Goal: Information Seeking & Learning: Learn about a topic

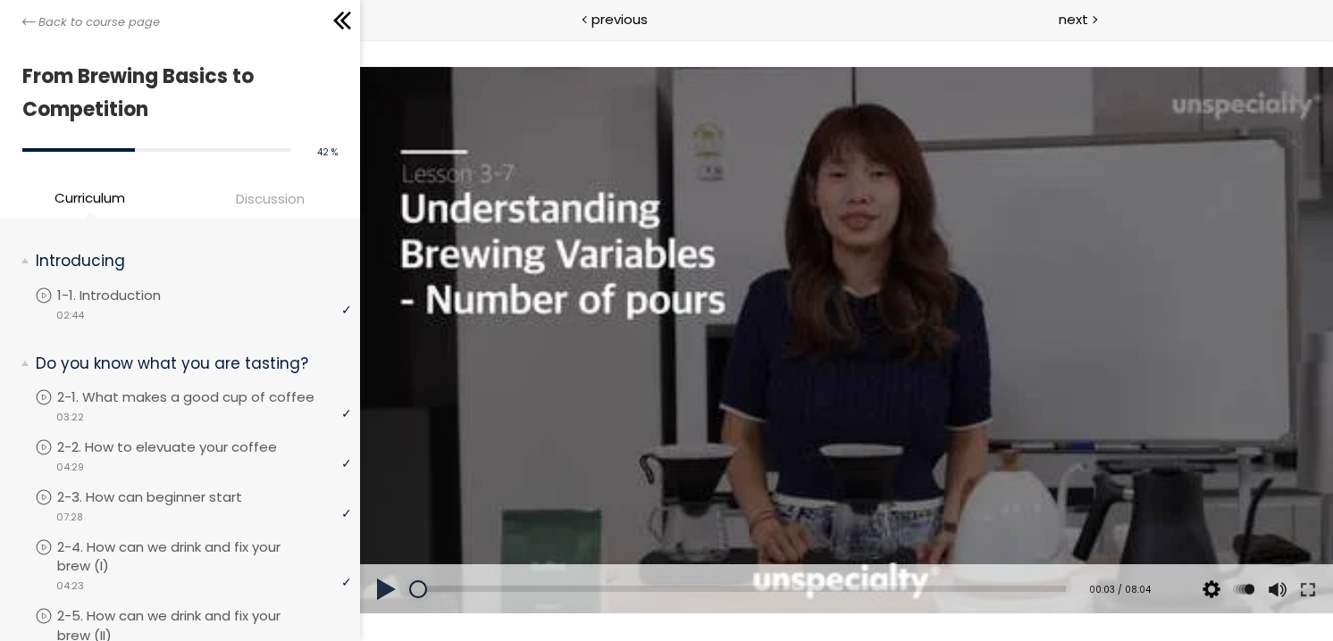
click at [622, 358] on div at bounding box center [845, 341] width 973 height 548
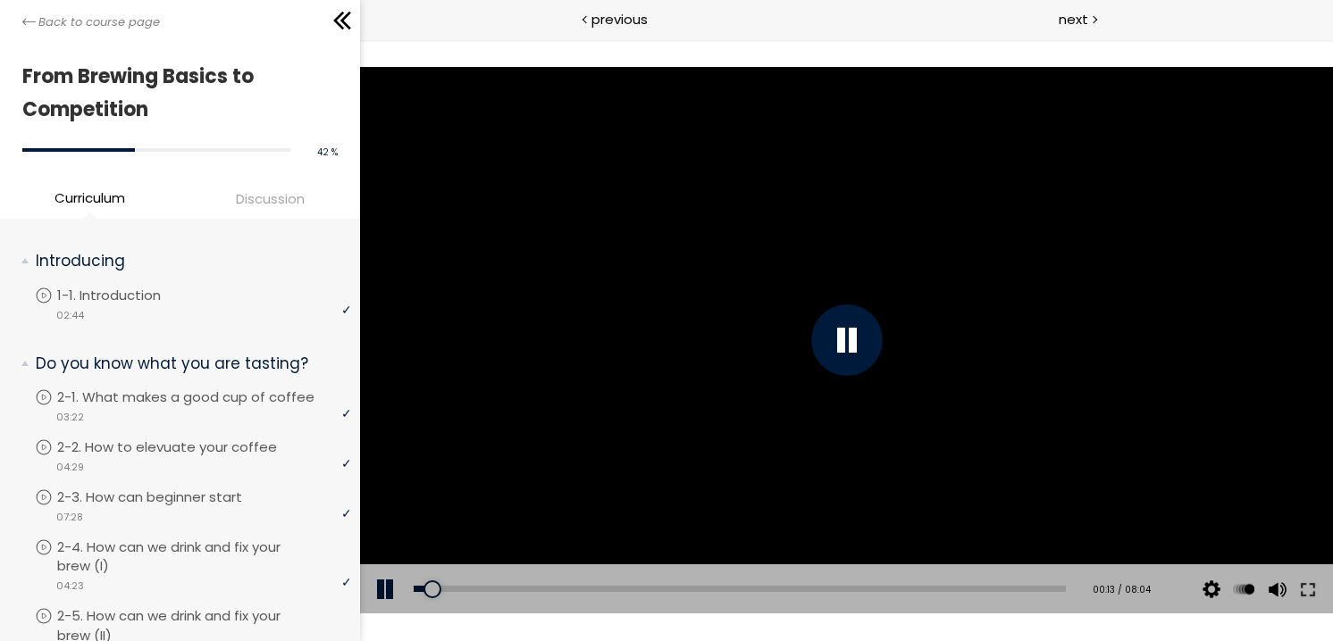
click at [798, 619] on div "Click for sound @keyframes VOLUME_SMALL_WAVE_FLASH { 0% { opacity: 0; } 33% { o…" at bounding box center [845, 340] width 973 height 602
click at [1307, 583] on button at bounding box center [1307, 590] width 32 height 50
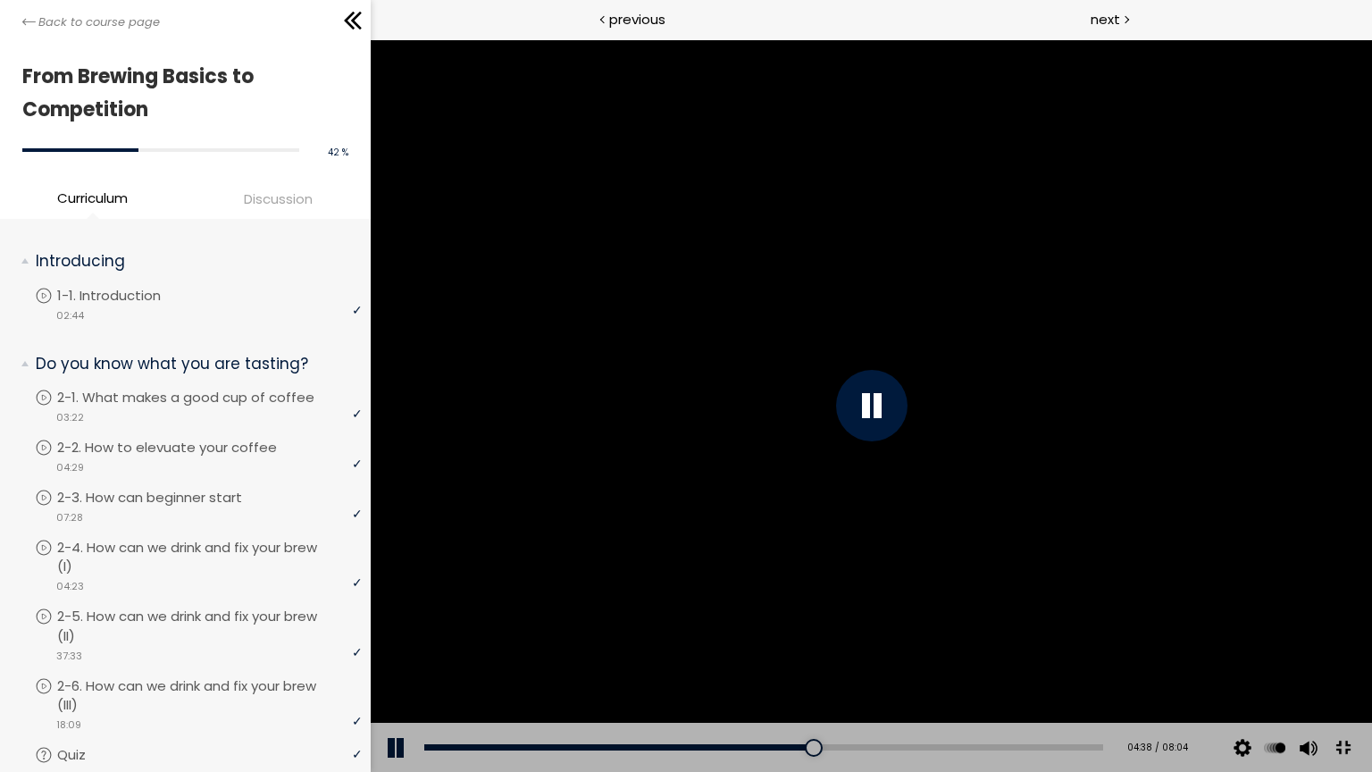
click at [1328, 508] on div at bounding box center [870, 405] width 1001 height 732
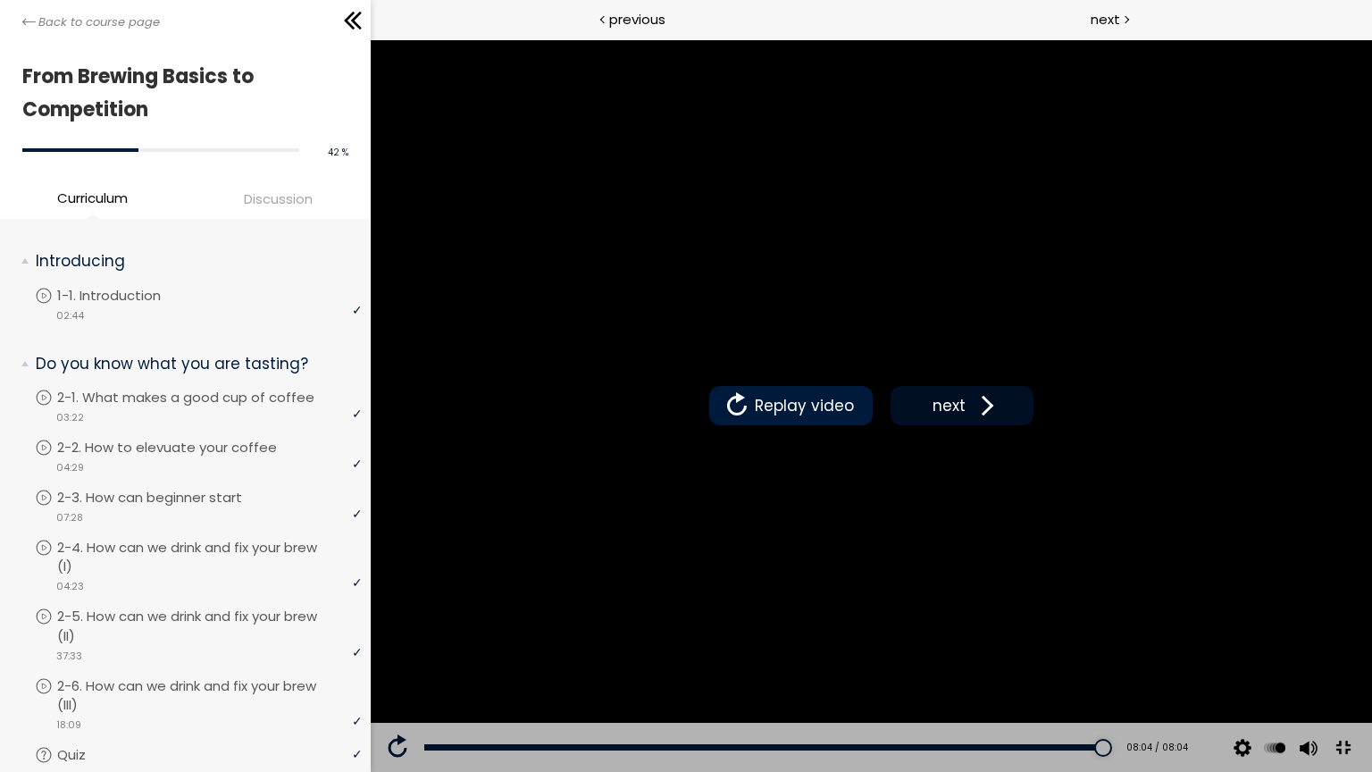
click at [969, 417] on span "next" at bounding box center [948, 405] width 42 height 23
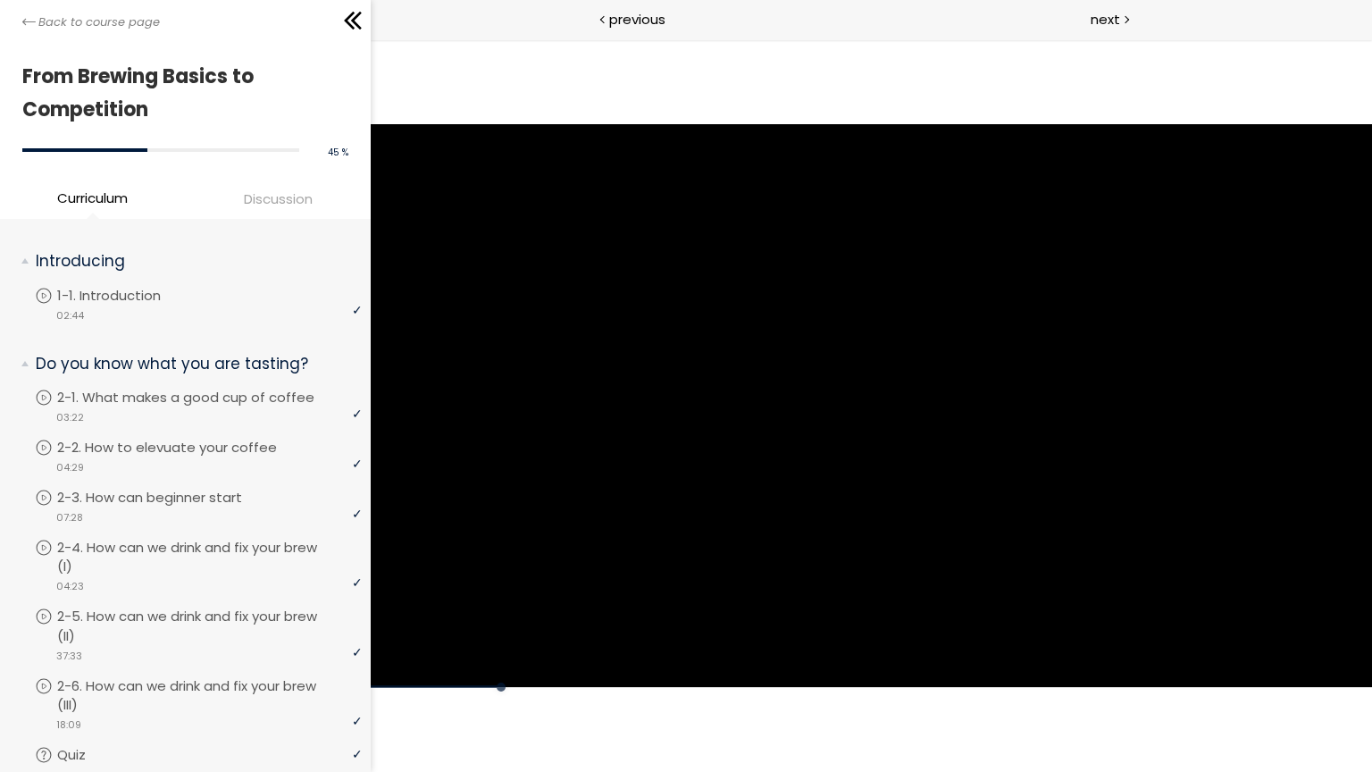
click at [656, 467] on div at bounding box center [870, 406] width 1001 height 564
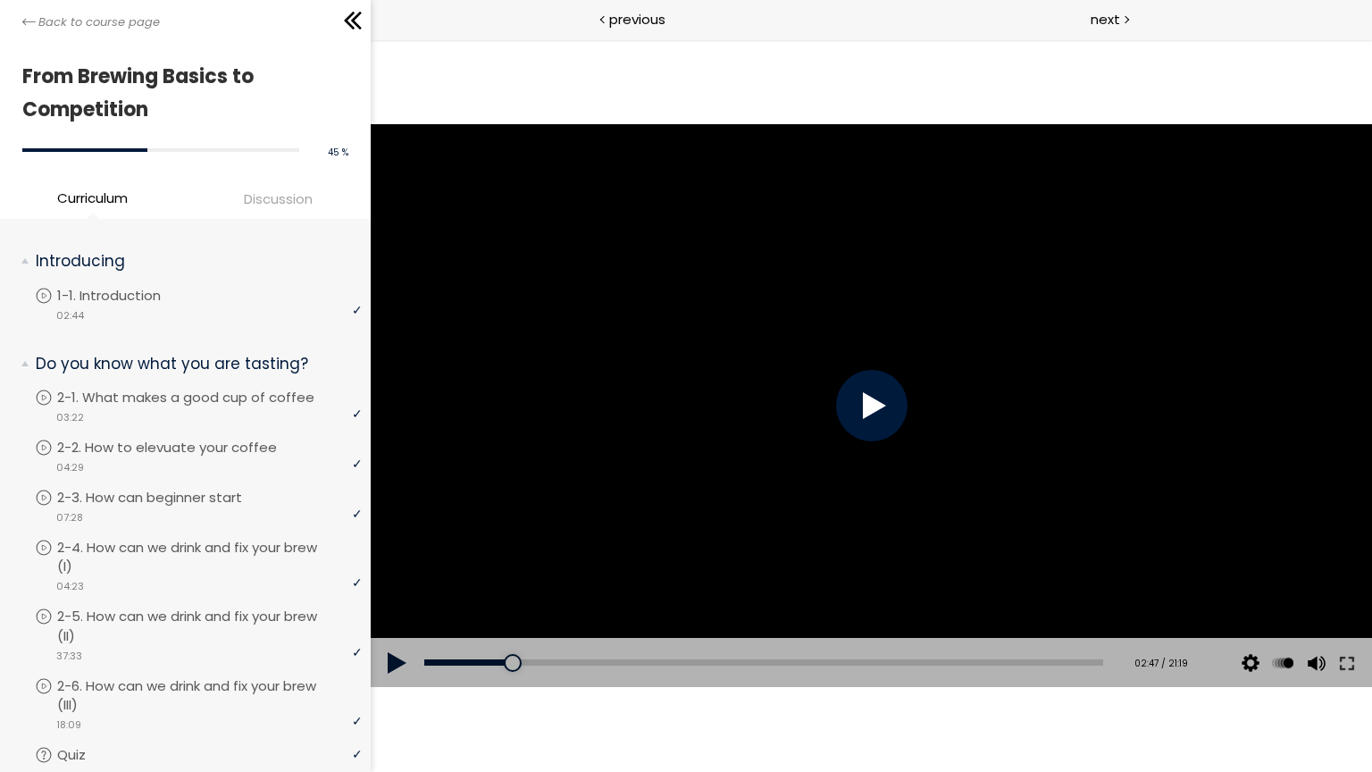
click at [656, 467] on div at bounding box center [870, 406] width 1001 height 564
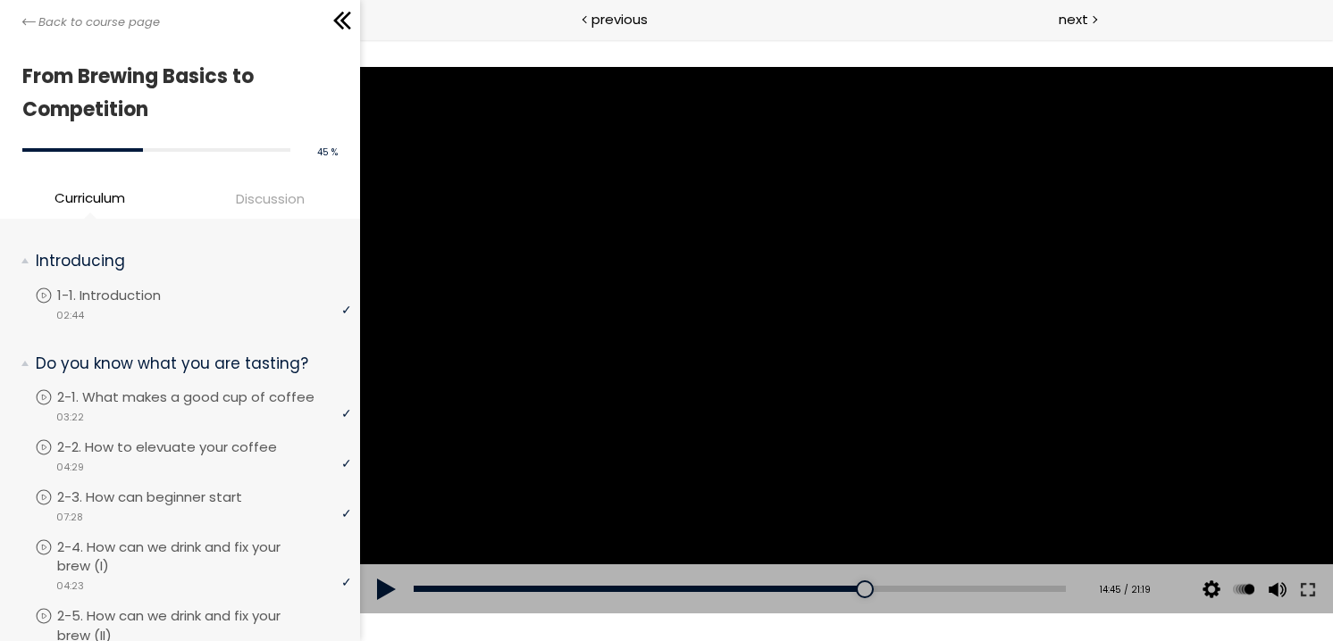
click at [732, 312] on div at bounding box center [845, 341] width 973 height 548
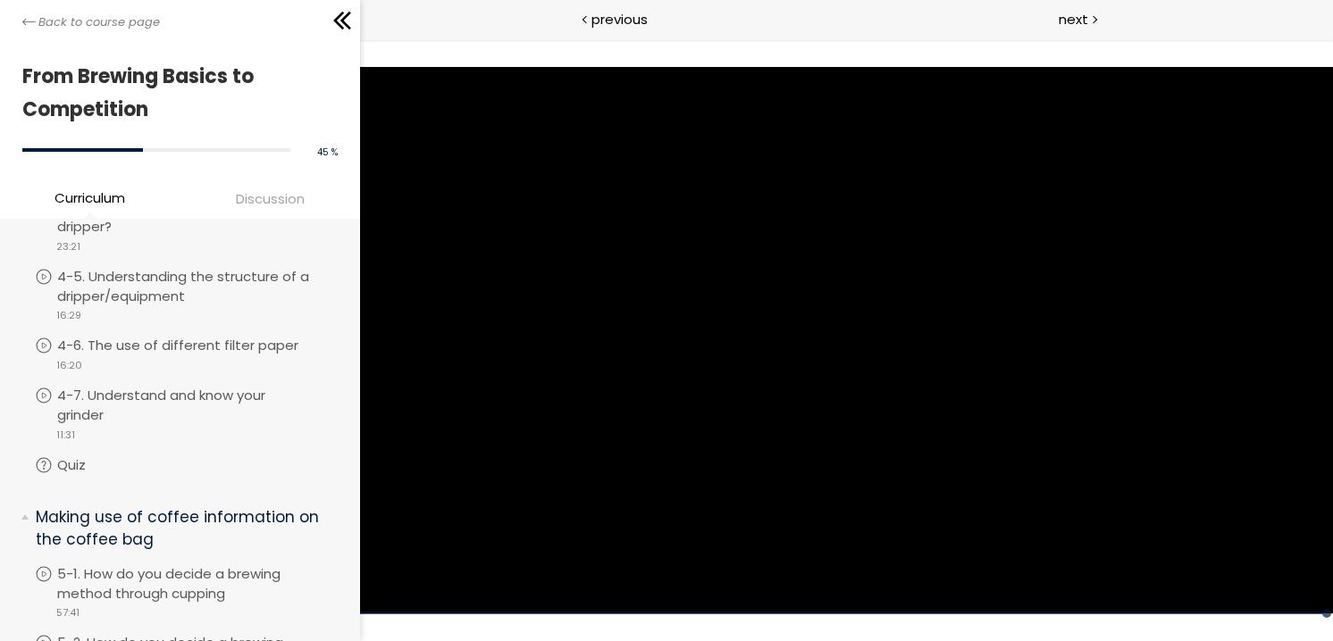
scroll to position [1608, 0]
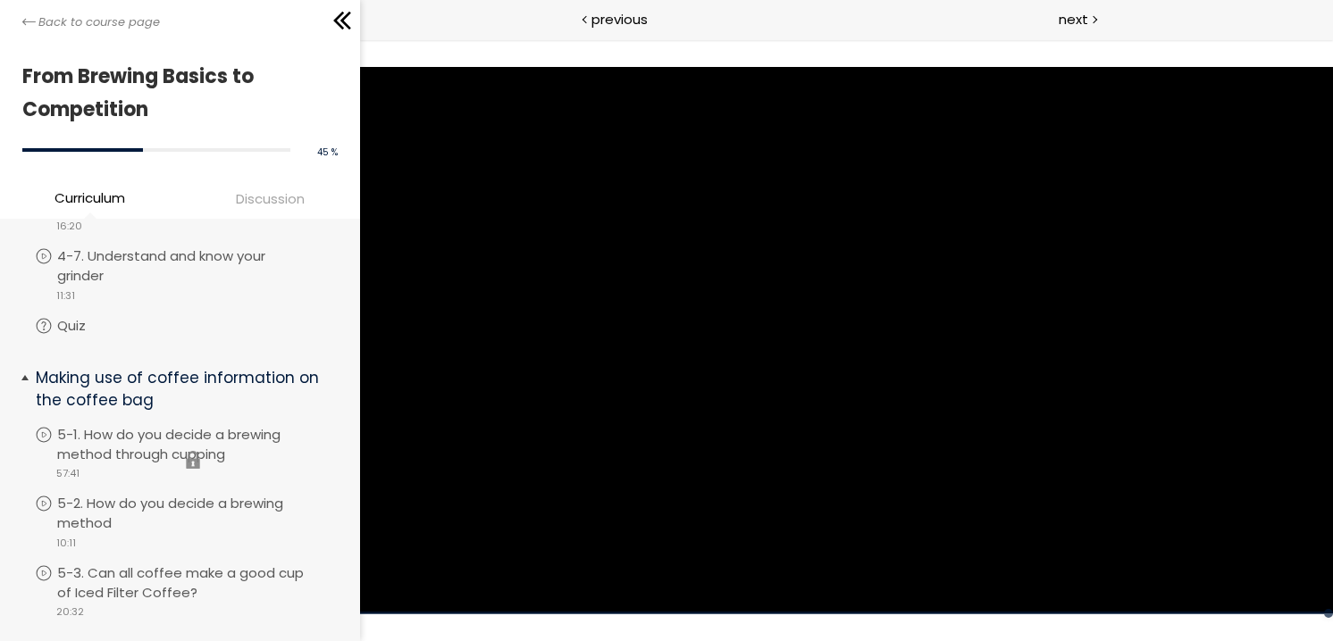
click at [187, 434] on li "You have to complete unit (5-1. How do you decide a brewing method through cupp…" at bounding box center [193, 460] width 316 height 70
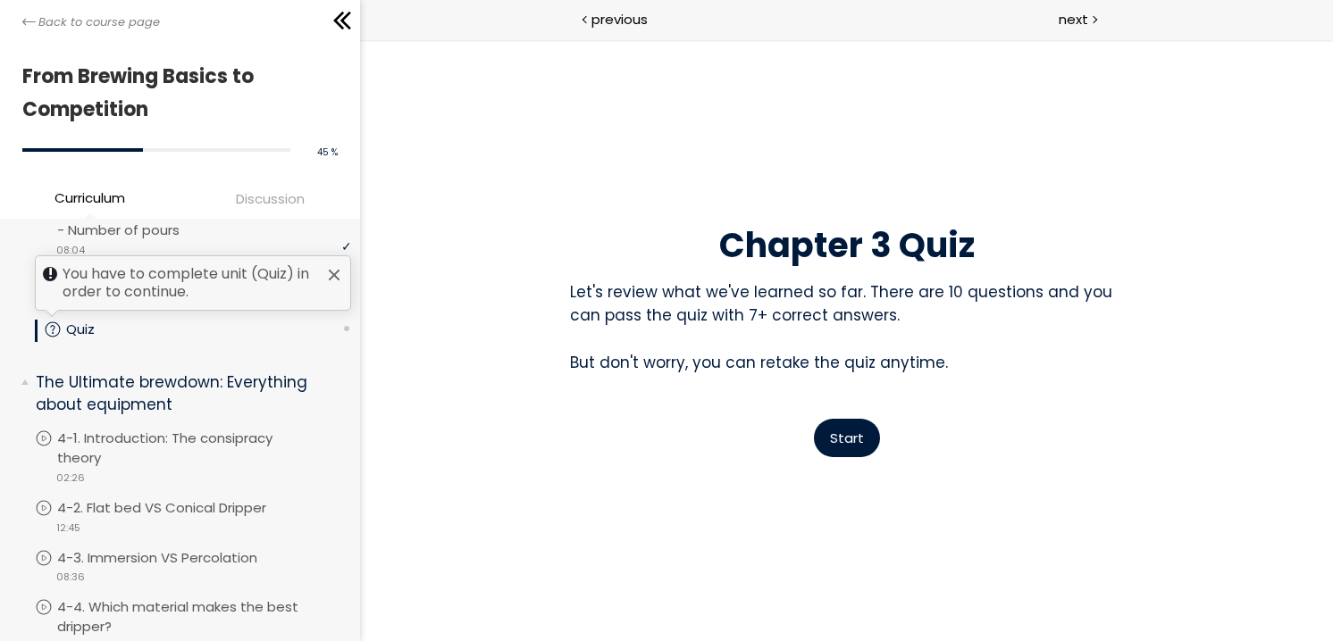
click at [853, 447] on span "Start" at bounding box center [846, 438] width 34 height 19
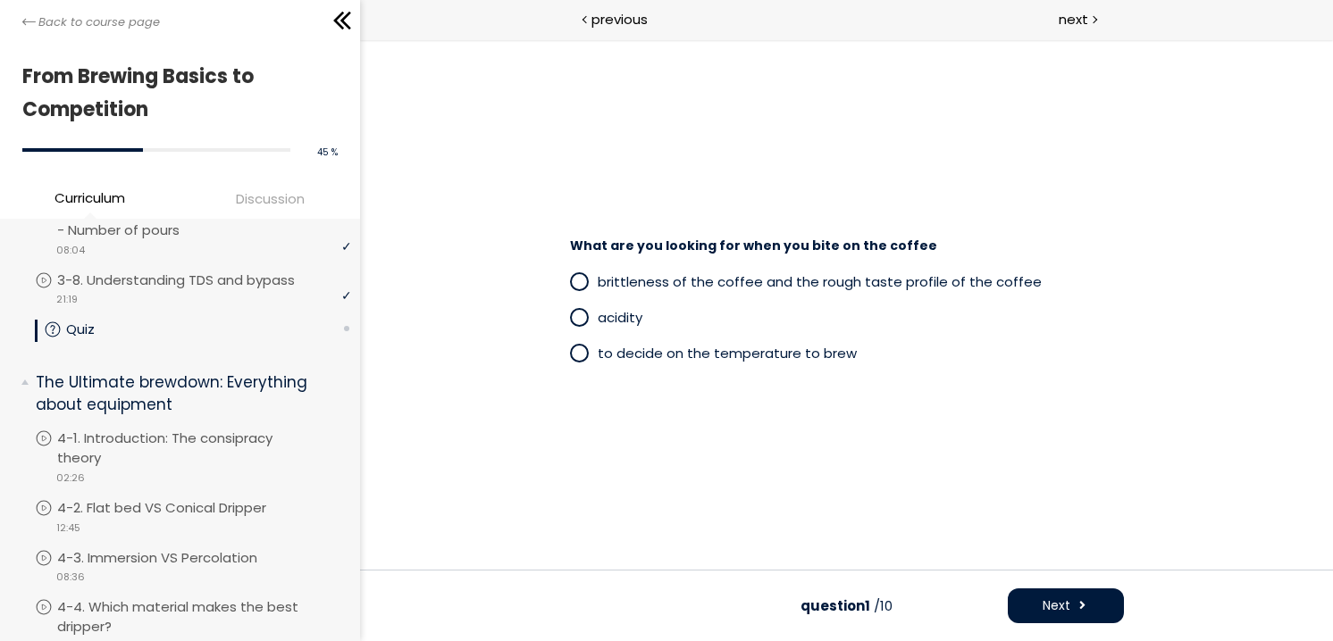
click at [638, 287] on span "brittleness of the coffee and the rough taste profile of the coffee" at bounding box center [819, 281] width 444 height 19
click at [1033, 608] on button "Next" at bounding box center [1065, 606] width 116 height 35
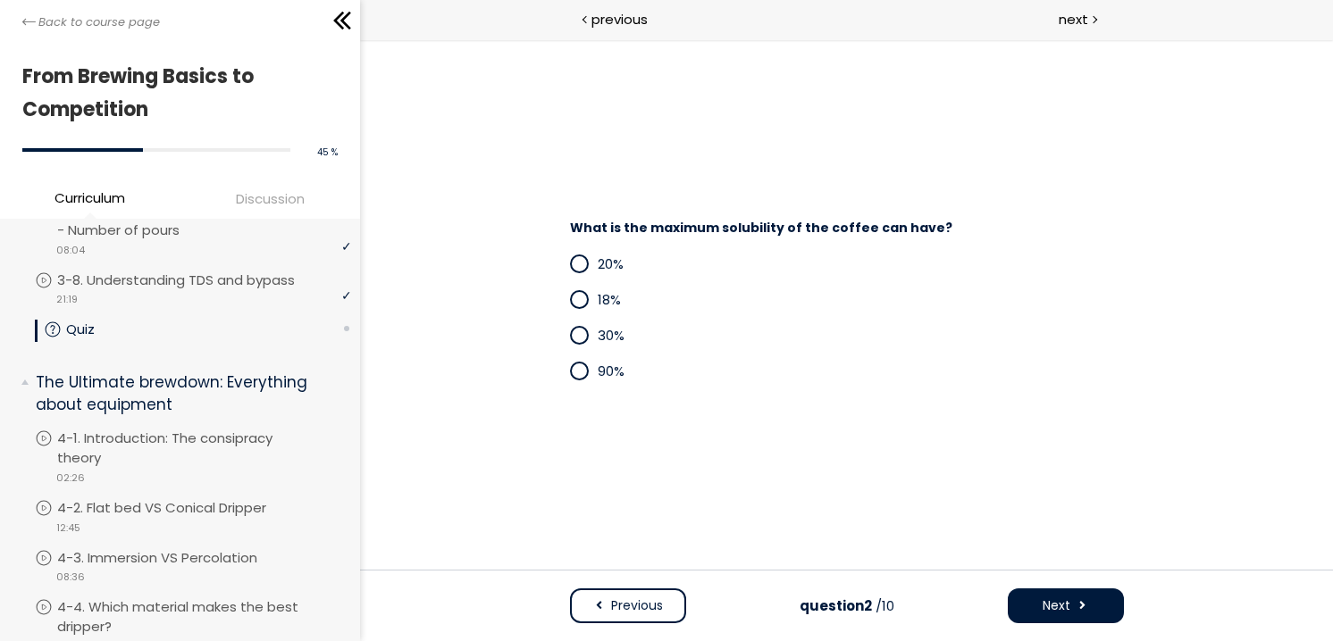
click at [581, 334] on span at bounding box center [578, 335] width 15 height 15
click at [1039, 609] on button "Next" at bounding box center [1065, 606] width 116 height 35
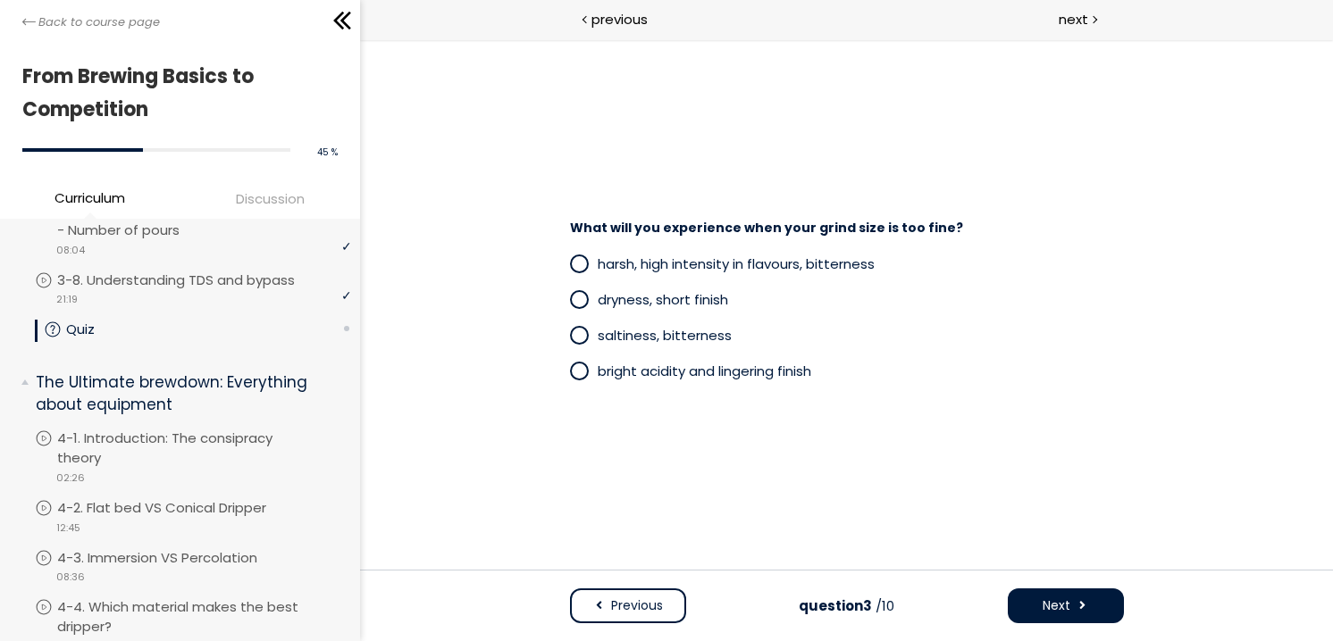
click at [701, 273] on span "harsh, high intensity in flavours, bitterness" at bounding box center [735, 264] width 277 height 19
click at [1058, 606] on span "Next" at bounding box center [1055, 606] width 28 height 19
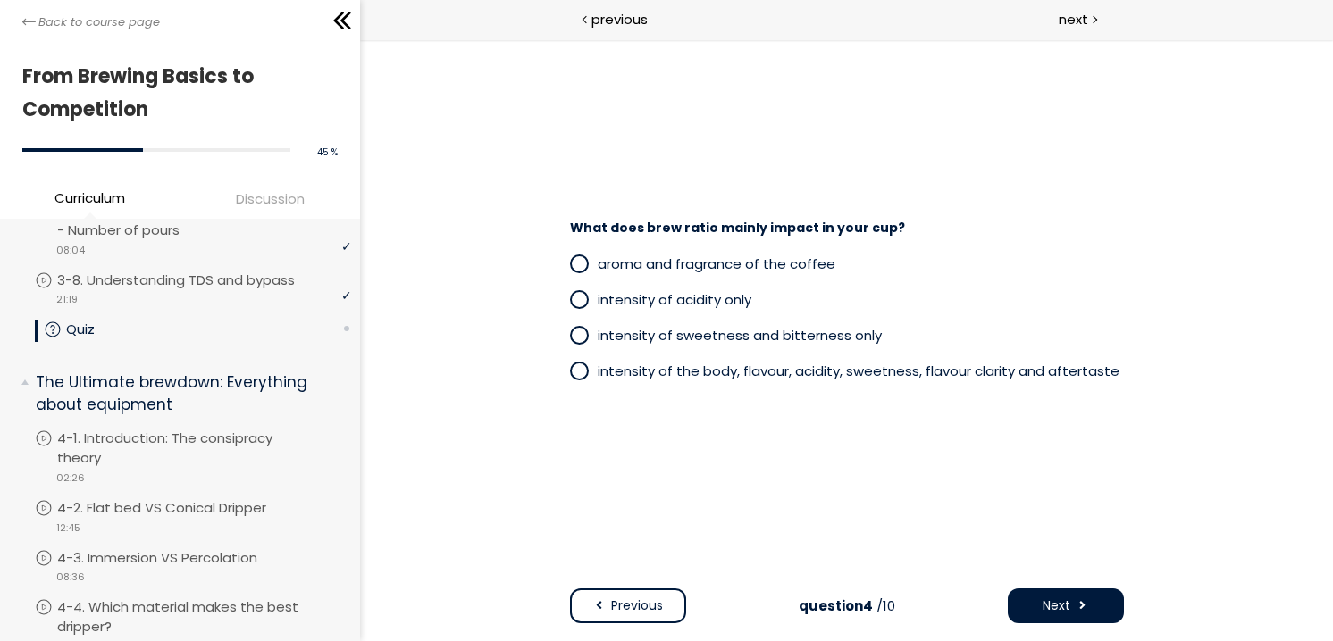
click at [727, 383] on div "intensity of the body, flavour, acidity, sweetness, flavour clarity and afterta…" at bounding box center [846, 372] width 554 height 36
click at [580, 369] on span at bounding box center [578, 371] width 15 height 15
click at [1046, 600] on span "Next" at bounding box center [1055, 606] width 28 height 19
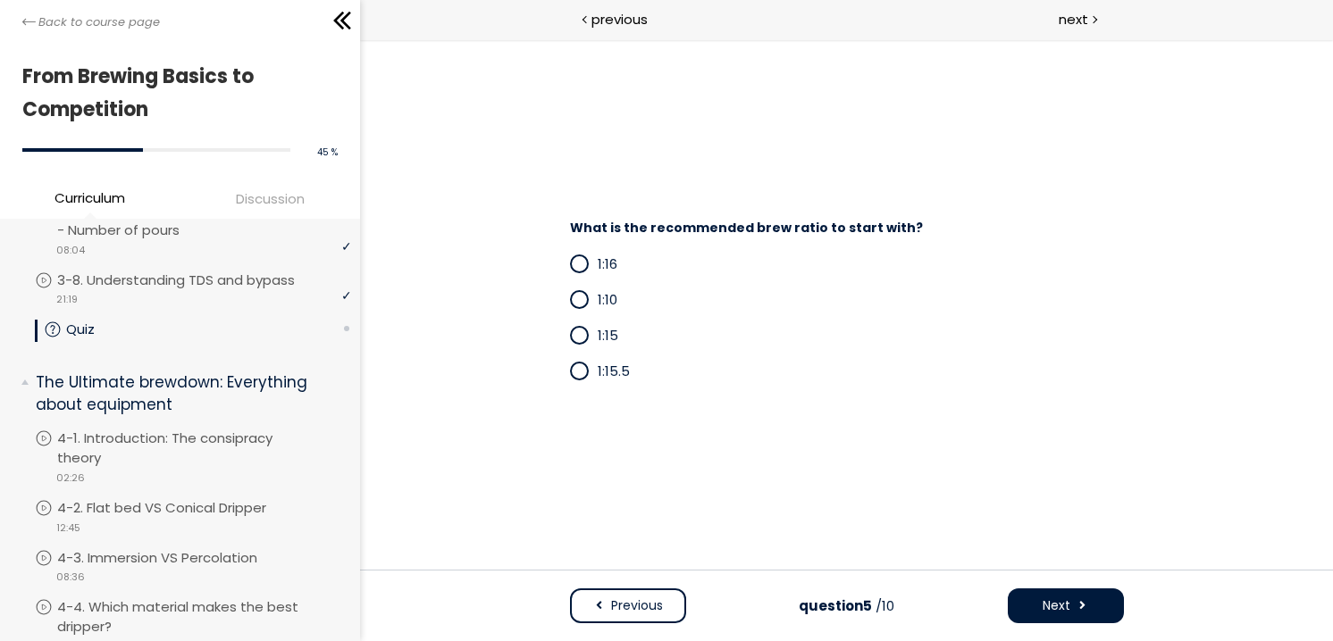
click at [602, 340] on span "1:15" at bounding box center [607, 335] width 21 height 19
click at [1028, 602] on button "Next" at bounding box center [1065, 606] width 116 height 35
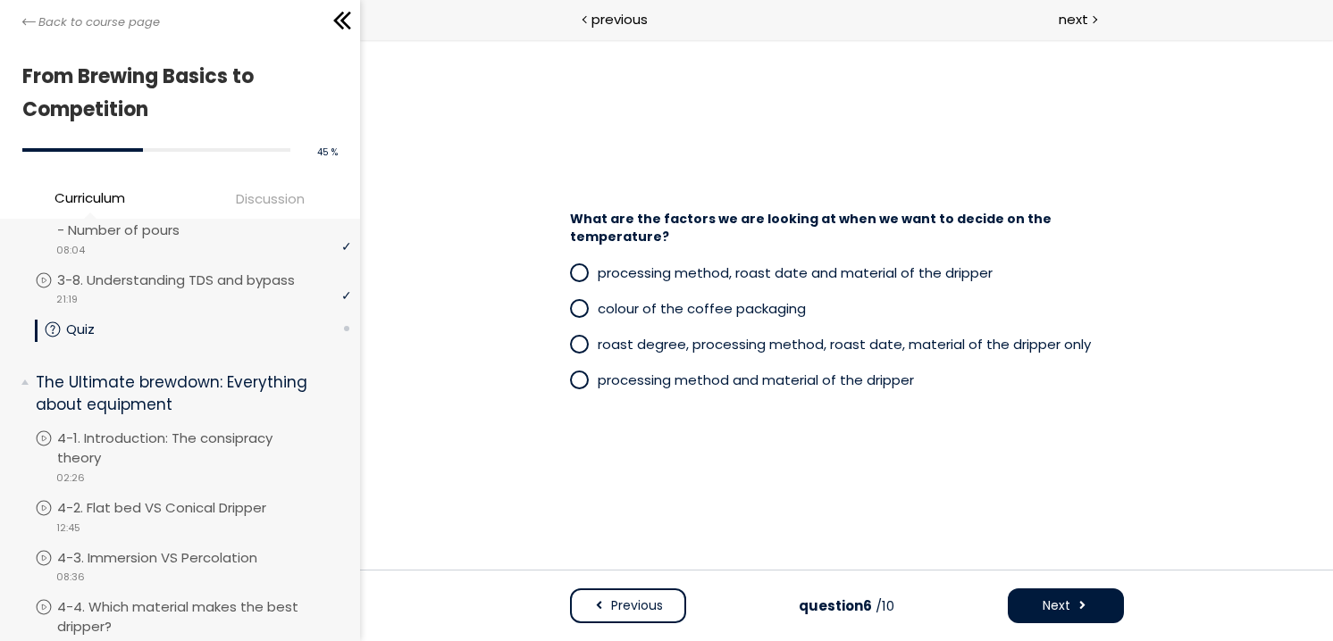
click at [590, 279] on span at bounding box center [583, 273] width 28 height 22
click at [1046, 598] on span "Next" at bounding box center [1055, 606] width 28 height 19
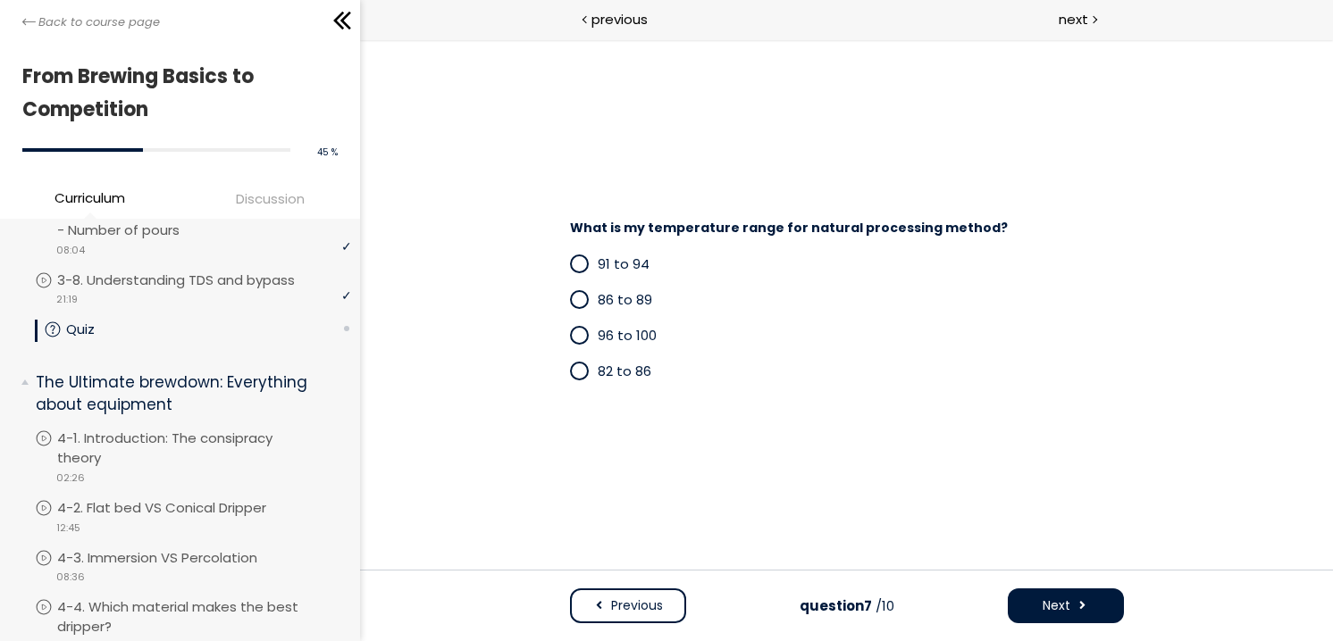
click at [642, 301] on span "86 to 89" at bounding box center [624, 299] width 54 height 19
click at [1056, 608] on span "Next" at bounding box center [1055, 606] width 28 height 19
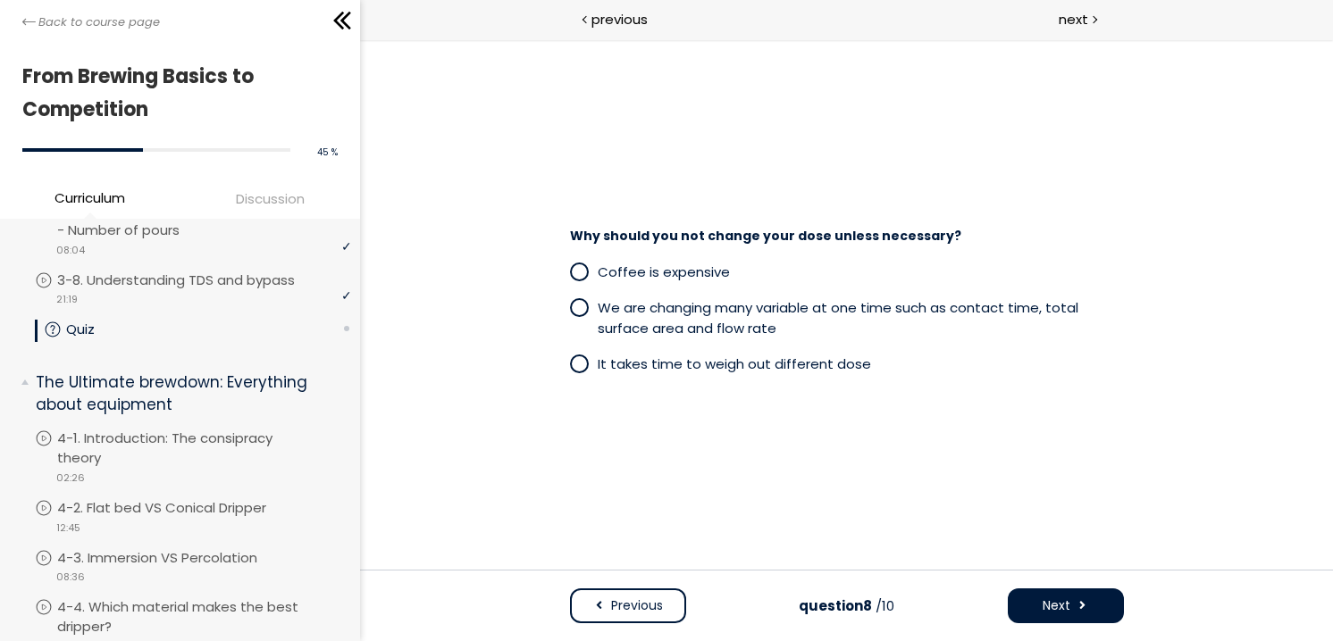
click at [583, 364] on span at bounding box center [578, 363] width 15 height 15
drag, startPoint x: 819, startPoint y: 381, endPoint x: 726, endPoint y: 385, distance: 93.0
click at [726, 385] on div "Coffee is expensive We are changing many variable at one time such as contact t…" at bounding box center [846, 319] width 590 height 146
drag, startPoint x: 595, startPoint y: 372, endPoint x: 895, endPoint y: 369, distance: 300.1
click at [895, 369] on label "It takes time to weigh out different dose" at bounding box center [846, 364] width 554 height 22
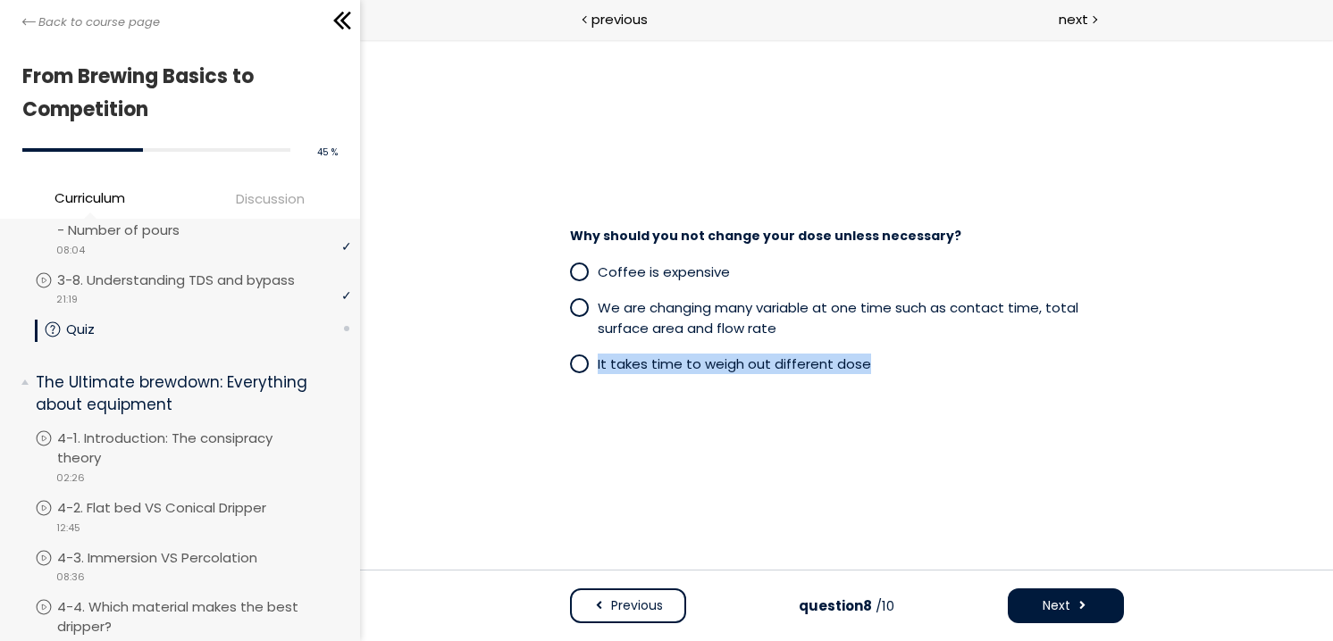
click at [863, 367] on p "It takes time to weigh out different dose" at bounding box center [860, 364] width 526 height 21
drag, startPoint x: 863, startPoint y: 367, endPoint x: 594, endPoint y: 369, distance: 268.9
click at [594, 369] on label "It takes time to weigh out different dose" at bounding box center [846, 364] width 554 height 22
click at [632, 431] on body "**********" at bounding box center [845, 431] width 973 height 784
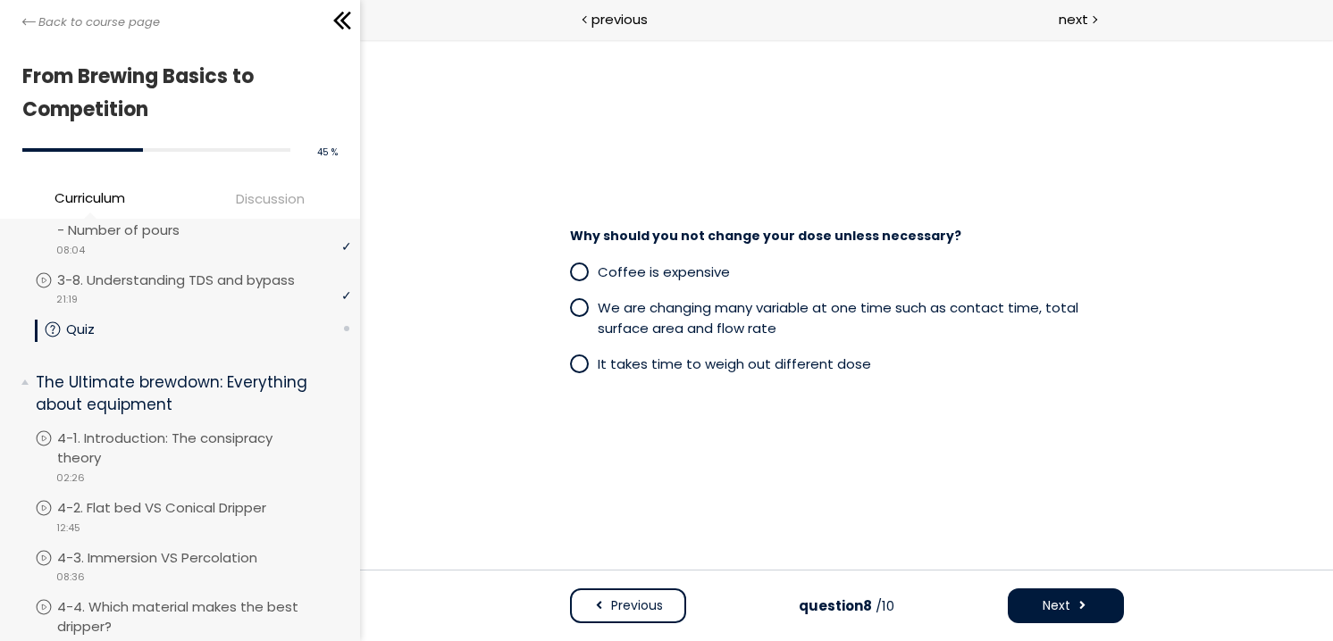
click at [589, 301] on span at bounding box center [583, 308] width 28 height 22
click at [1079, 603] on span at bounding box center [1081, 606] width 13 height 19
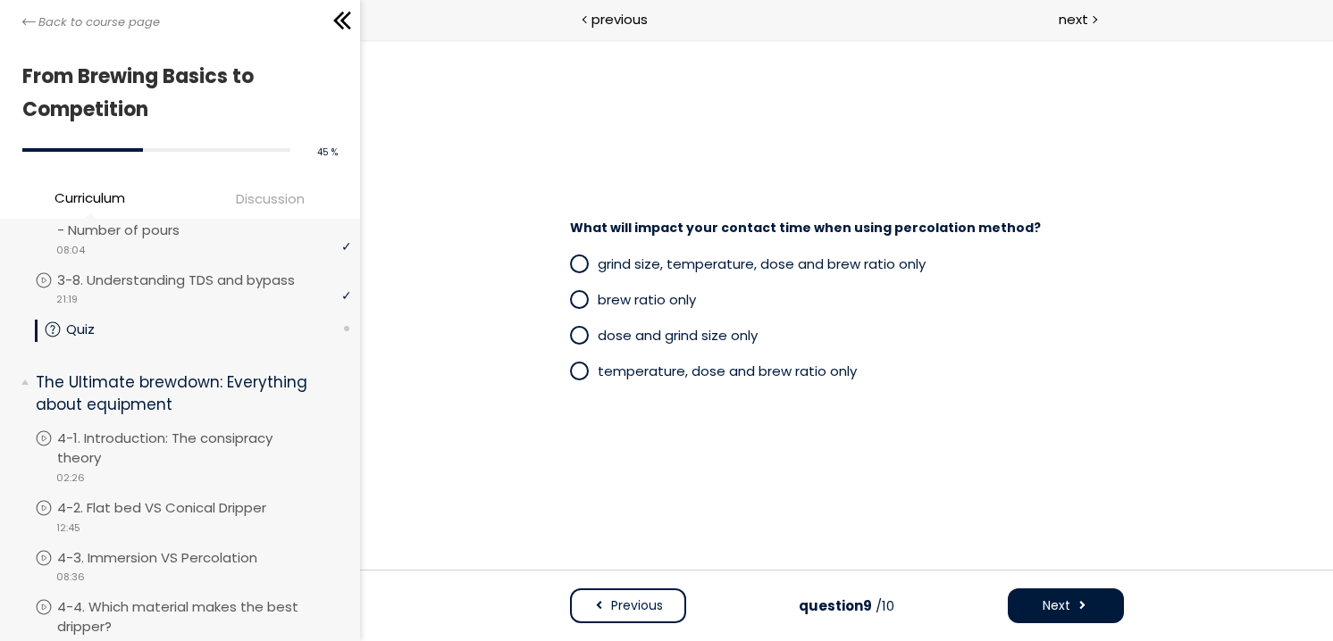
click at [690, 263] on span "grind size, temperature, dose and brew ratio only" at bounding box center [761, 264] width 328 height 19
click at [1078, 605] on span at bounding box center [1081, 606] width 13 height 19
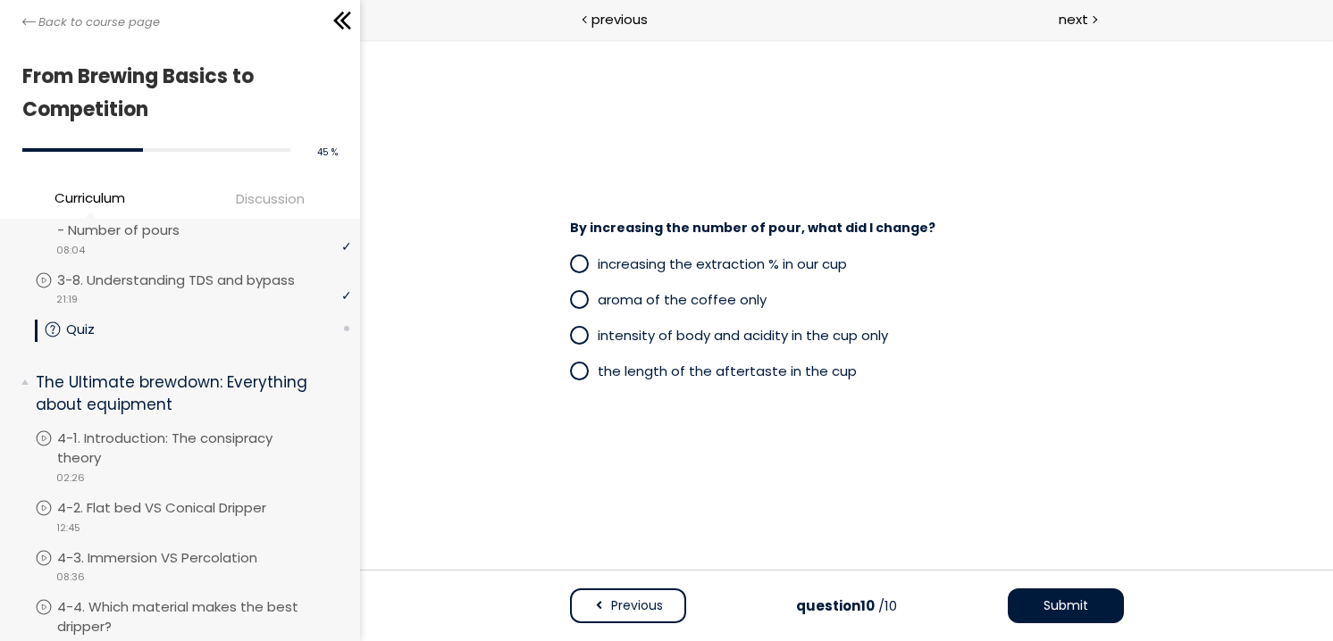
click at [671, 265] on span "increasing the extraction % in our cup" at bounding box center [721, 264] width 249 height 19
click at [1046, 607] on span "Submit" at bounding box center [1064, 606] width 45 height 19
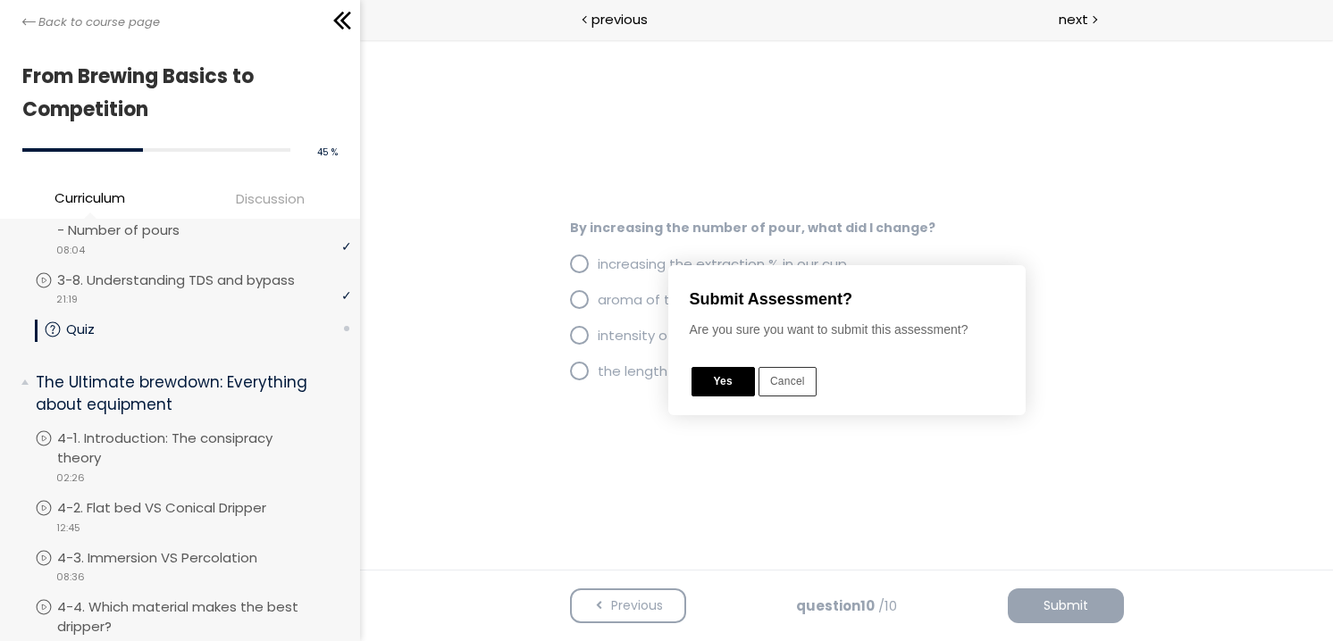
click at [735, 383] on button "Yes" at bounding box center [721, 381] width 63 height 29
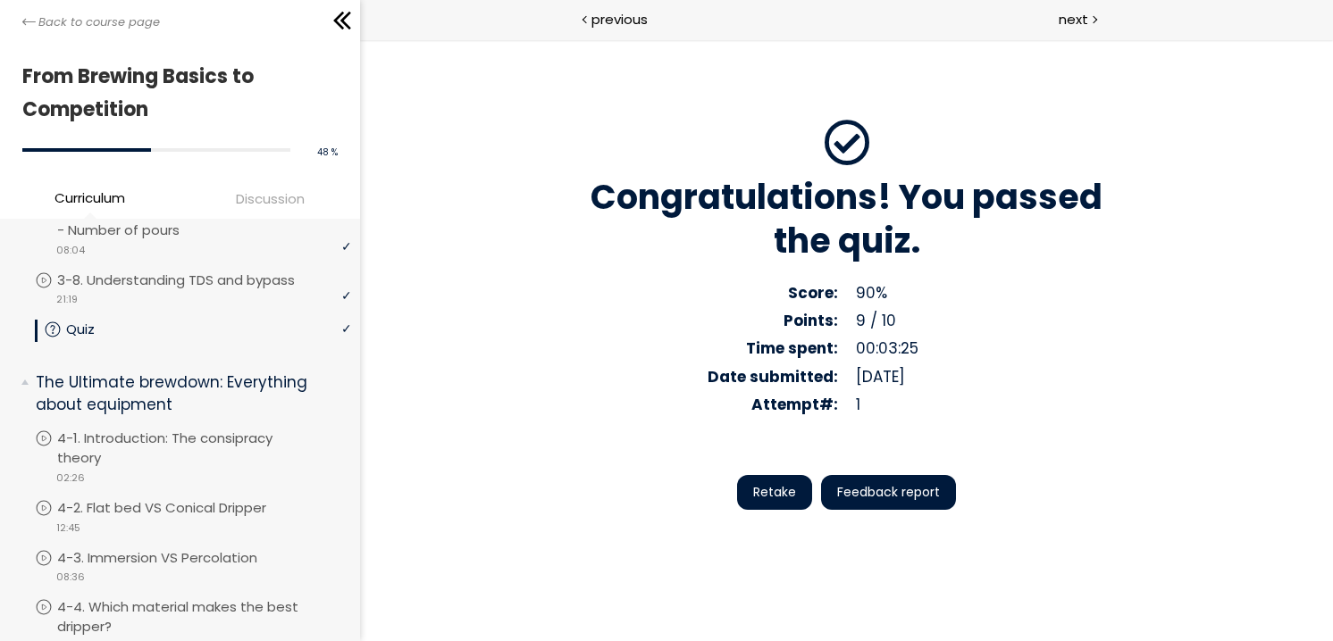
scroll to position [72, 0]
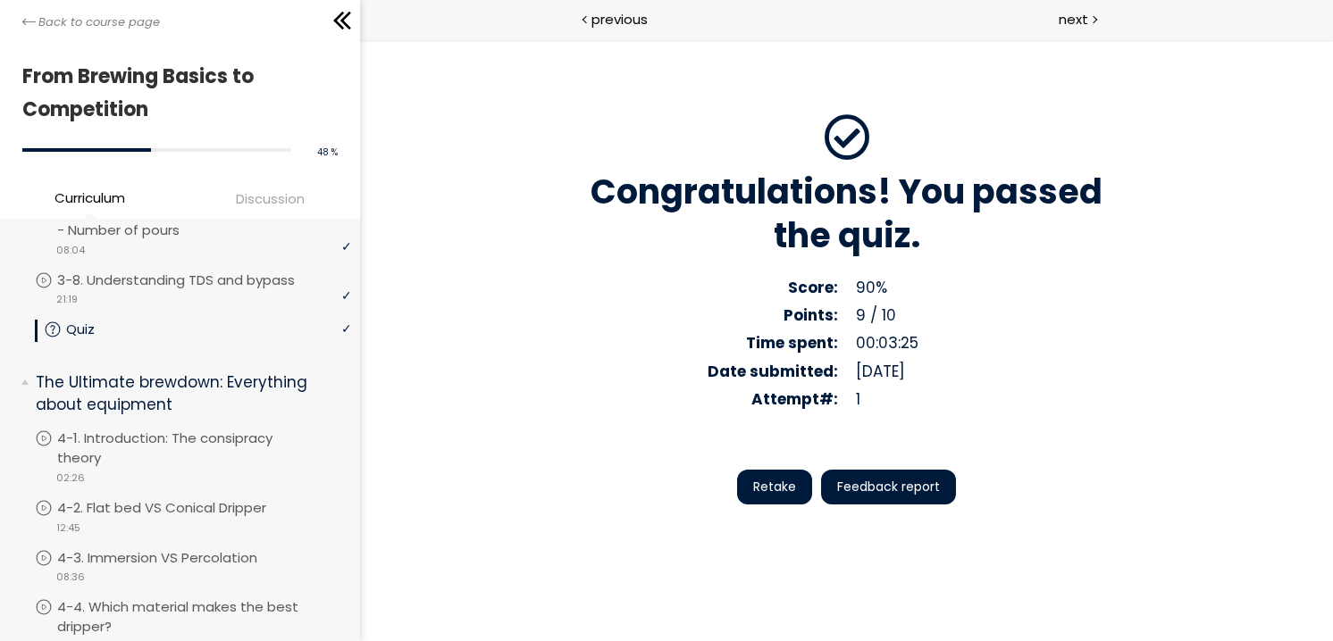
click at [895, 490] on span "Feedback report" at bounding box center [887, 487] width 103 height 19
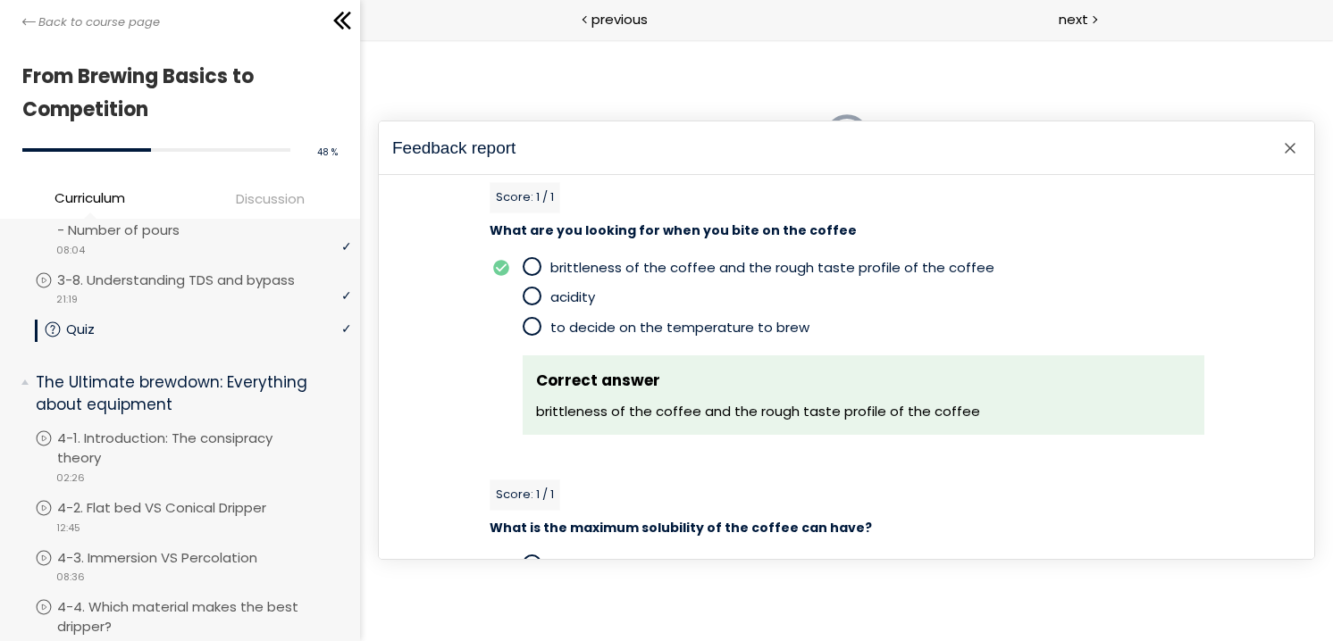
scroll to position [0, 0]
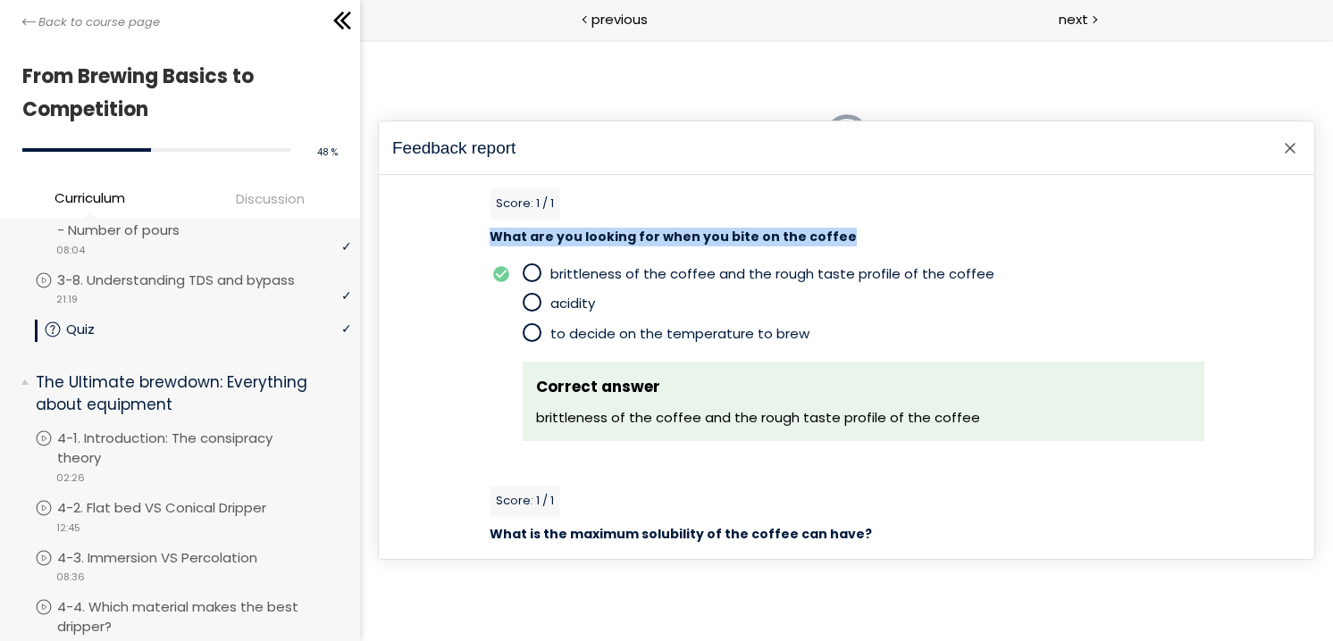
drag, startPoint x: 489, startPoint y: 237, endPoint x: 823, endPoint y: 240, distance: 334.1
click at [823, 240] on h4 "What are you looking for when you bite on the coffee" at bounding box center [846, 238] width 715 height 18
click at [912, 214] on div "Score: 1 / 1 What are you looking for when you bite on the coffee brittleness o…" at bounding box center [846, 314] width 715 height 253
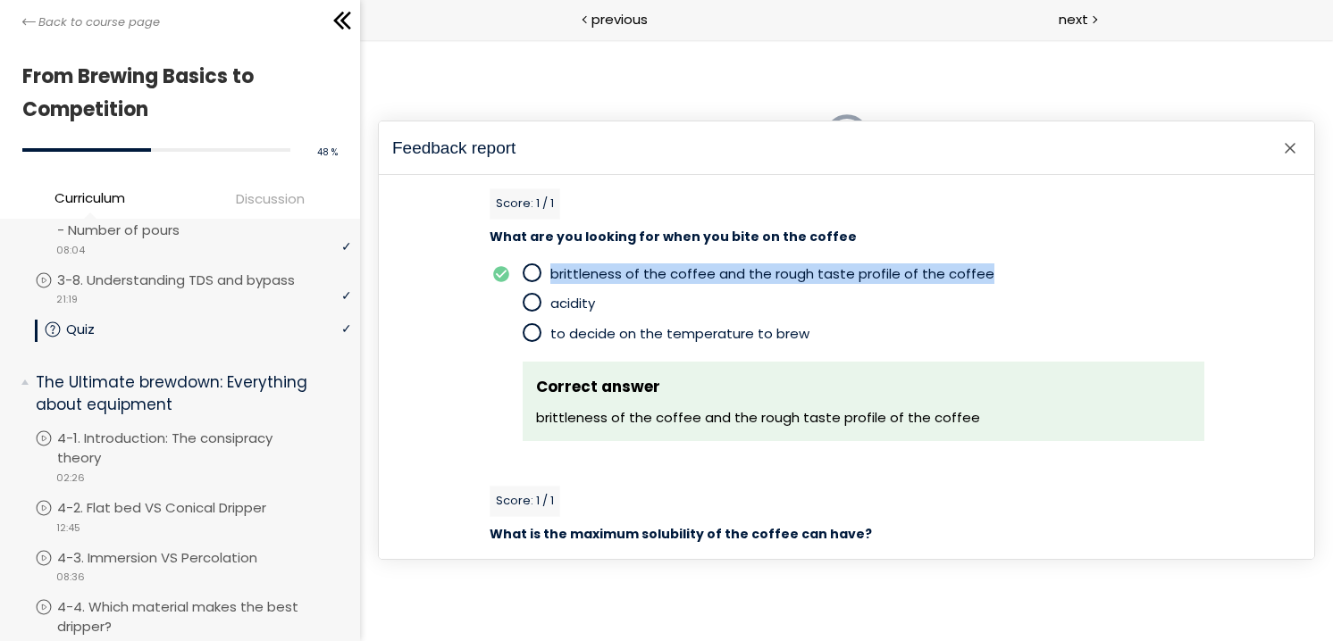
drag, startPoint x: 539, startPoint y: 272, endPoint x: 974, endPoint y: 272, distance: 435.0
click at [974, 272] on label "brittleness of the coffee and the rough taste profile of the coffee" at bounding box center [863, 273] width 682 height 21
click at [1018, 305] on body "Congratulations! You passed the quiz. Score: 90% Points: 9 / 10 Correct answers…" at bounding box center [845, 420] width 973 height 762
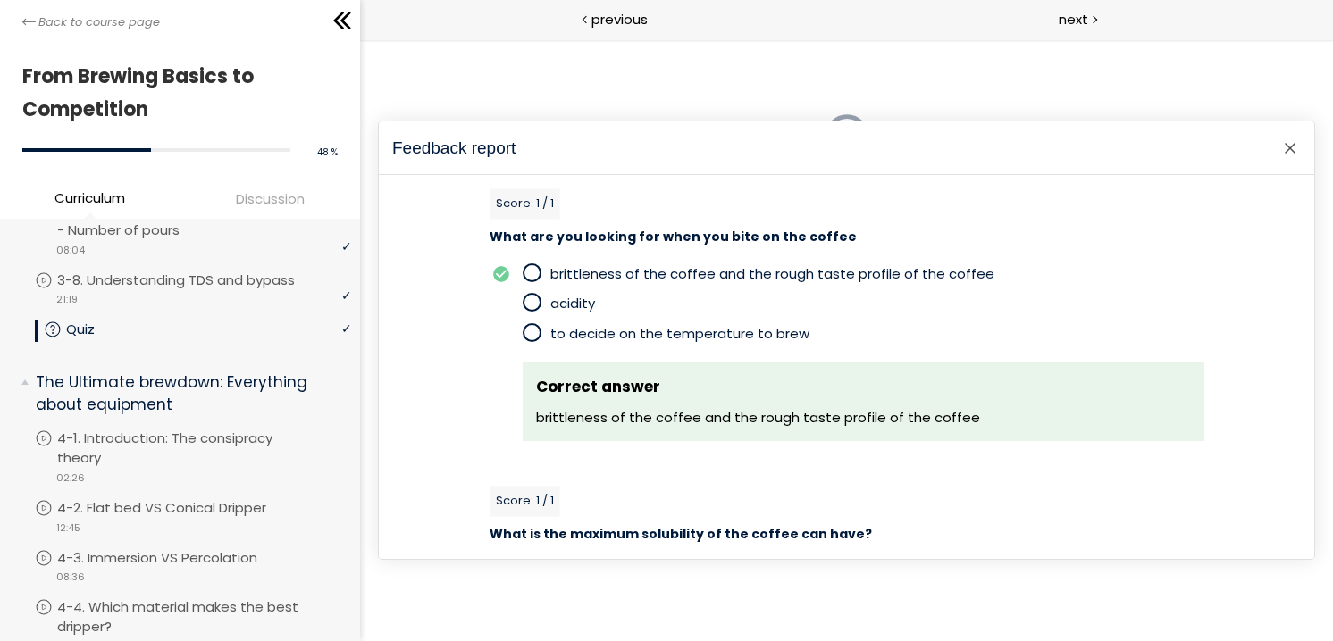
click at [1057, 308] on p "acidity" at bounding box center [876, 303] width 654 height 21
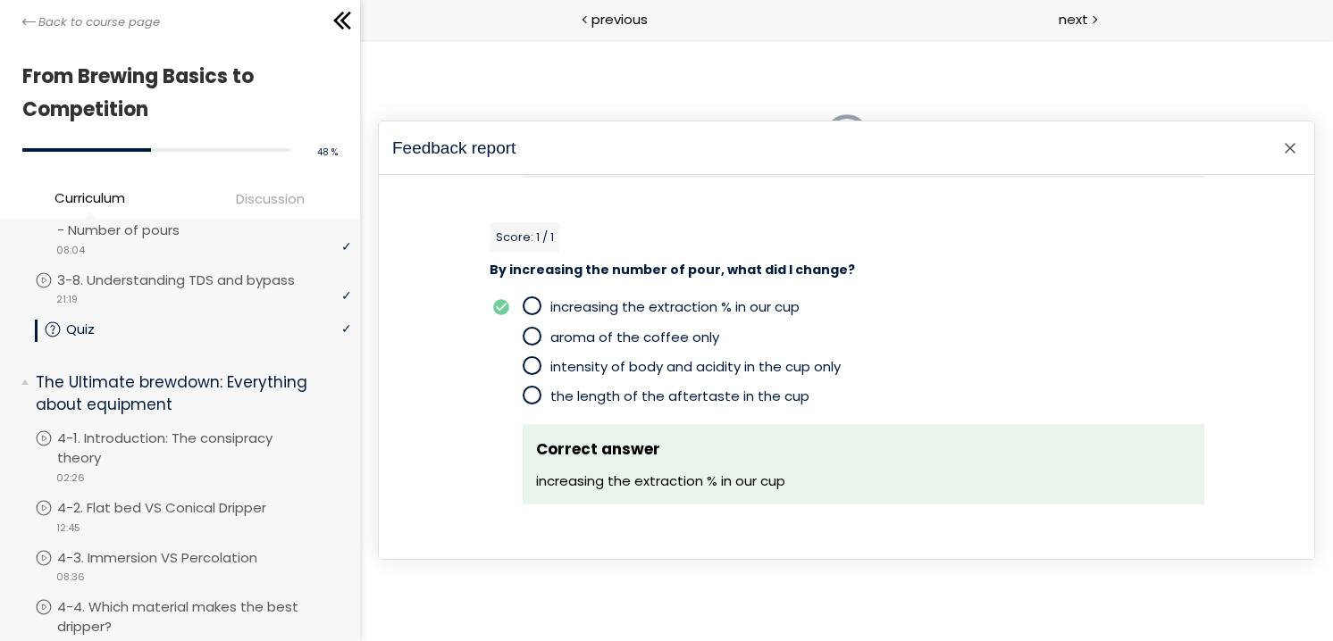
scroll to position [2894, 0]
click at [151, 432] on p "4-1. Introduction: The consipracy theory" at bounding box center [209, 448] width 294 height 39
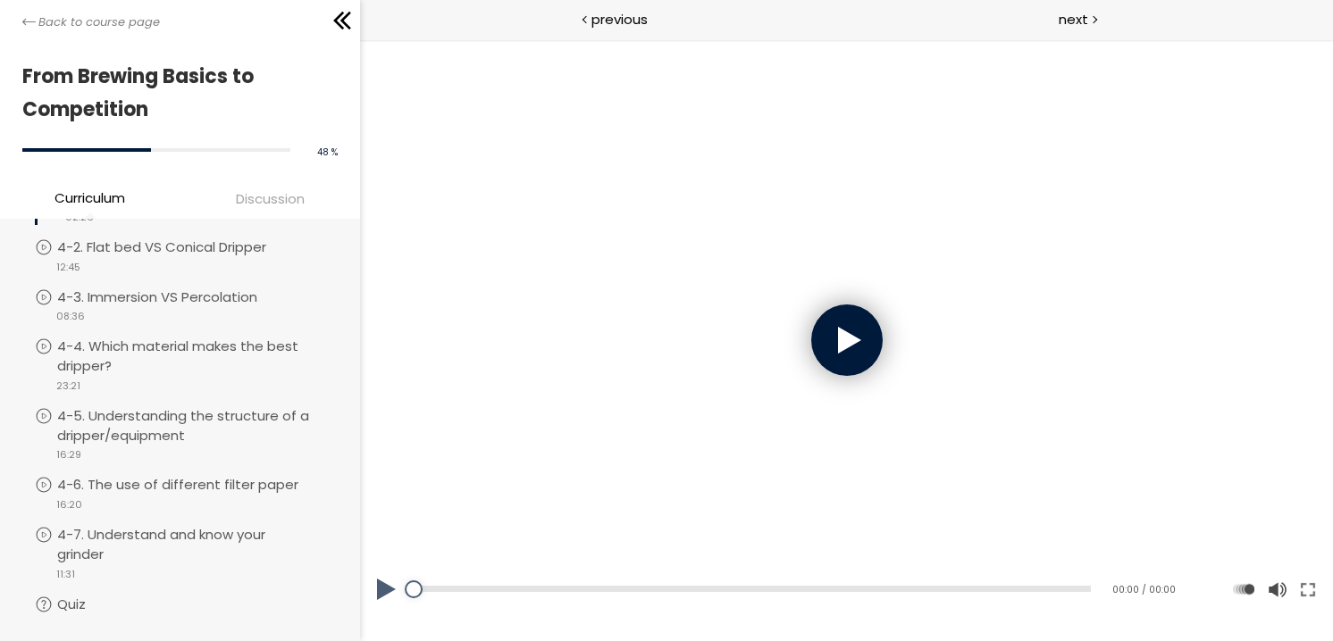
scroll to position [1336, 0]
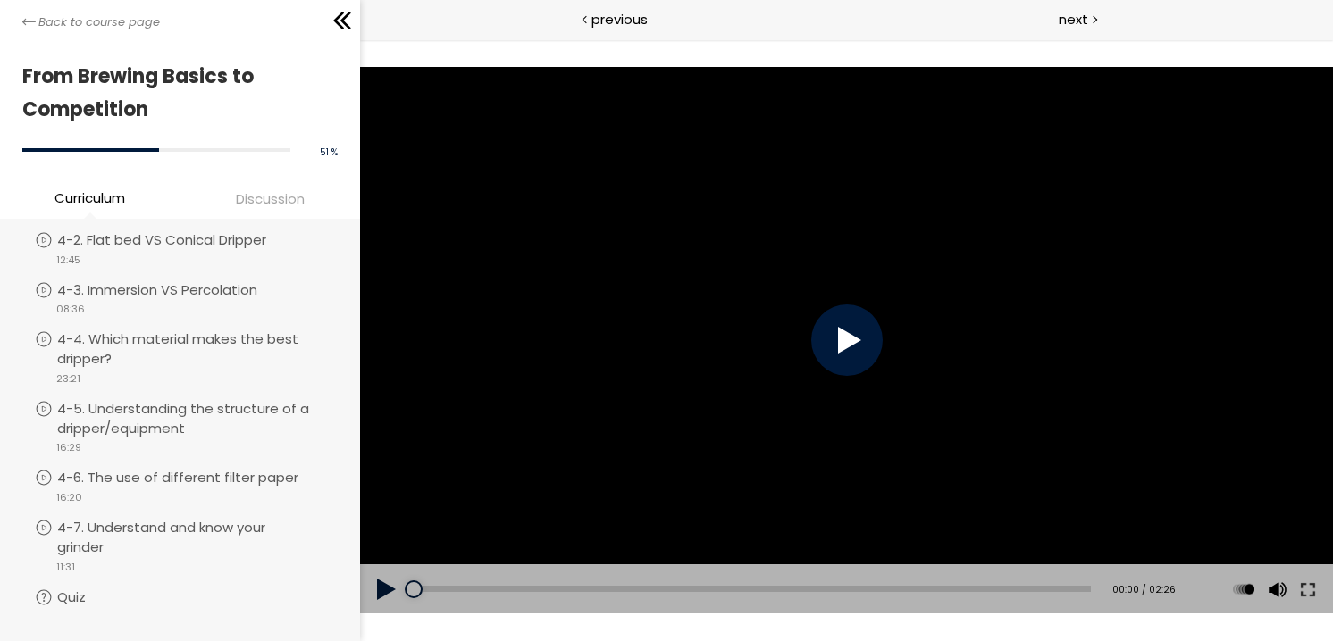
click at [857, 327] on div at bounding box center [845, 340] width 71 height 71
click at [835, 364] on div at bounding box center [845, 340] width 71 height 71
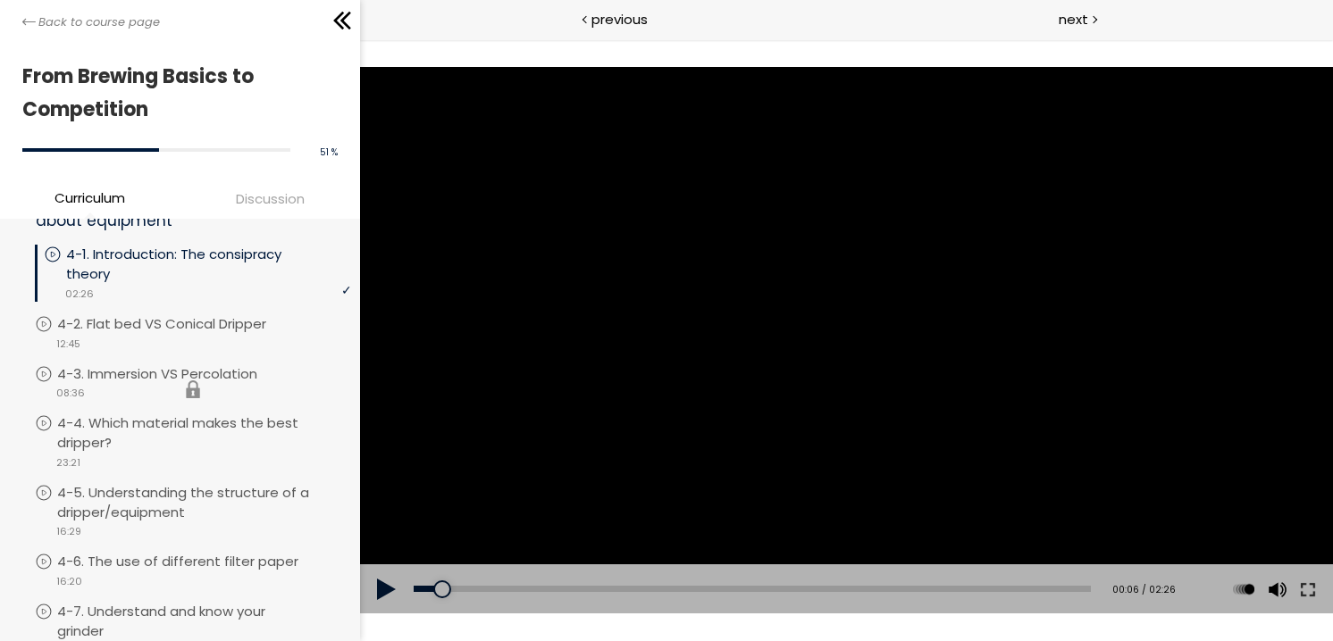
scroll to position [1247, 0]
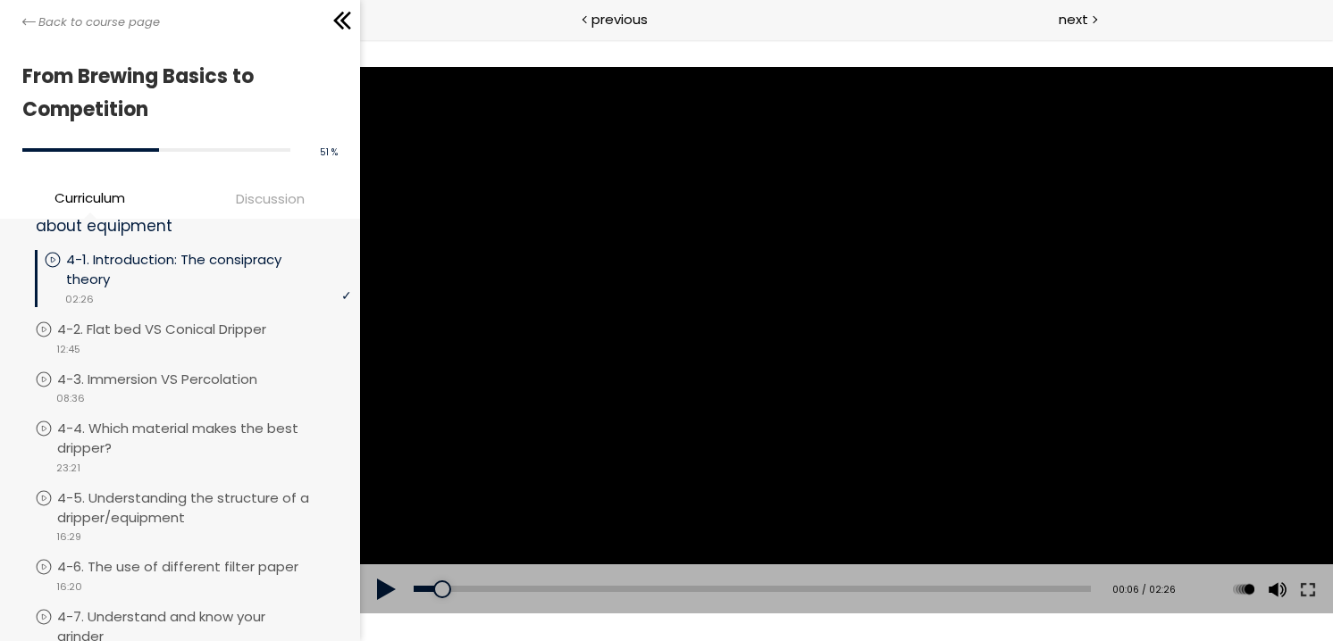
click at [893, 312] on div at bounding box center [845, 341] width 973 height 548
click at [778, 589] on div "01:18" at bounding box center [751, 589] width 677 height 6
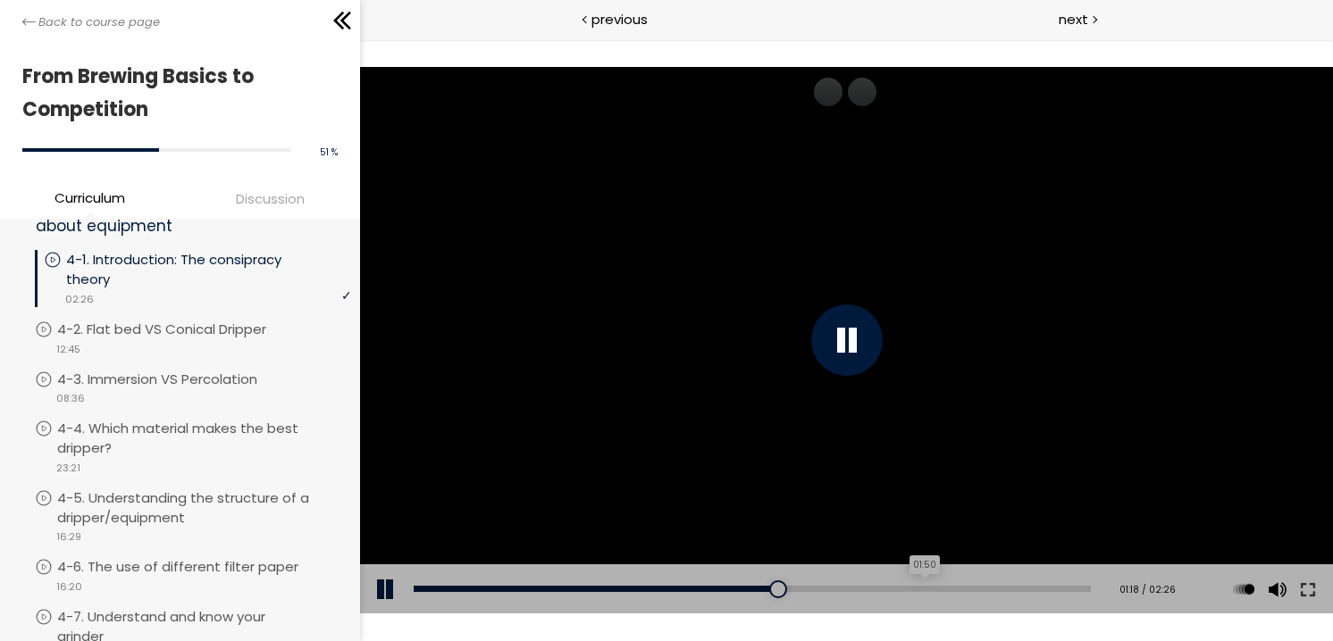
click at [926, 590] on div "01:50" at bounding box center [751, 589] width 677 height 6
click at [1066, 589] on div "02:19" at bounding box center [751, 589] width 677 height 6
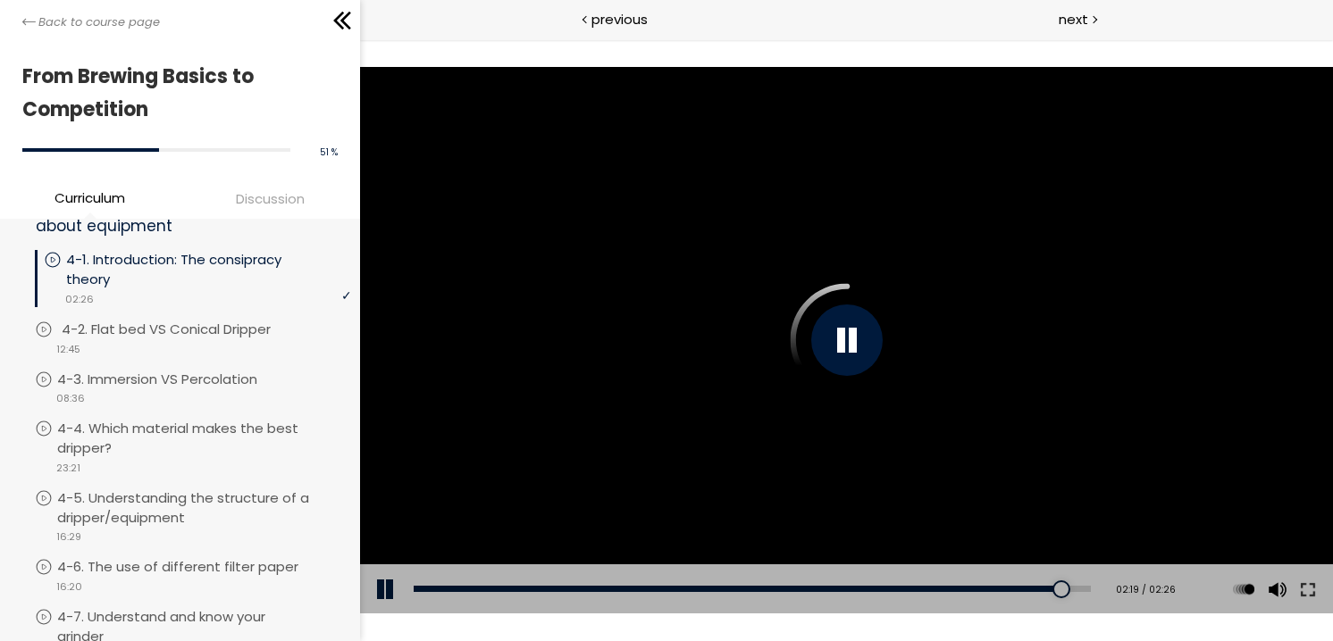
click at [227, 320] on p "4-2. Flat bed VS Conical Dripper" at bounding box center [184, 330] width 245 height 20
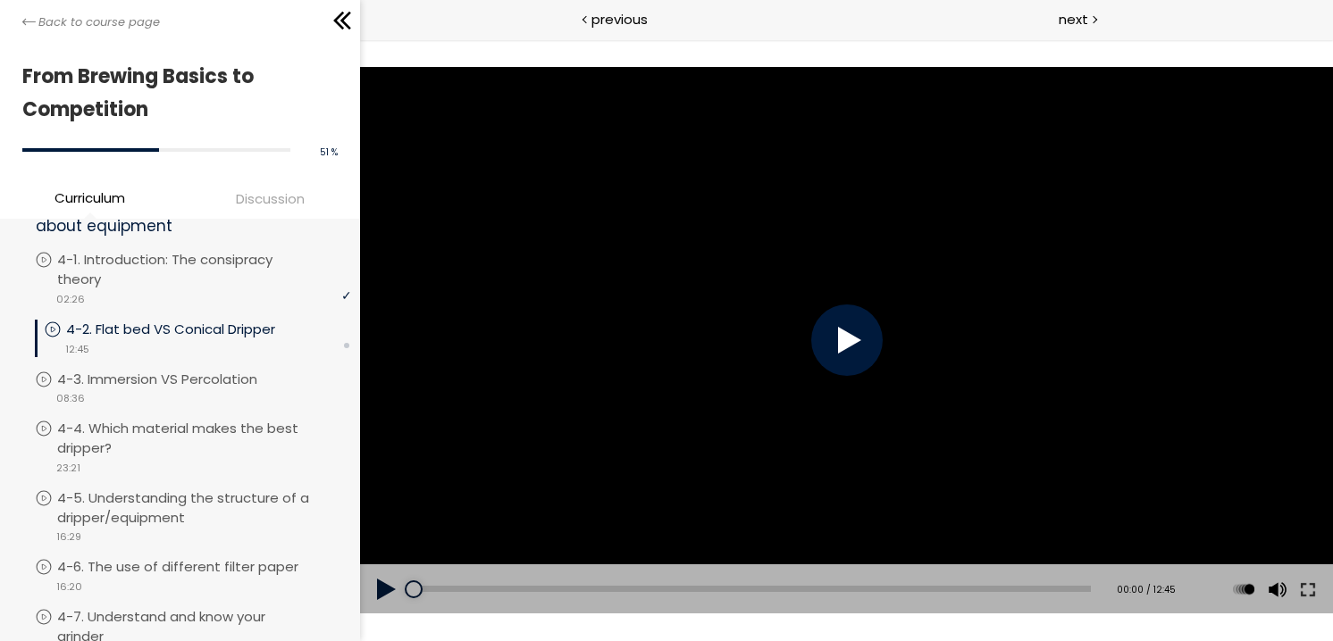
click at [386, 585] on button at bounding box center [386, 590] width 54 height 50
click at [849, 338] on div at bounding box center [845, 340] width 71 height 71
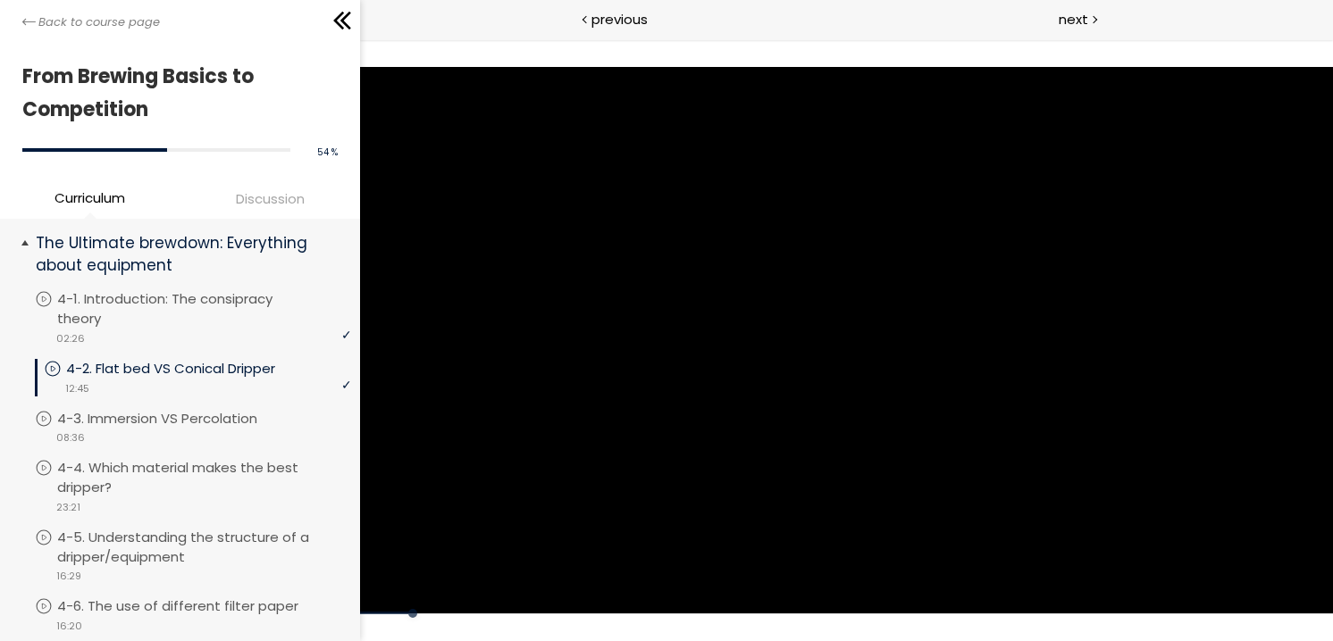
scroll to position [1250, 0]
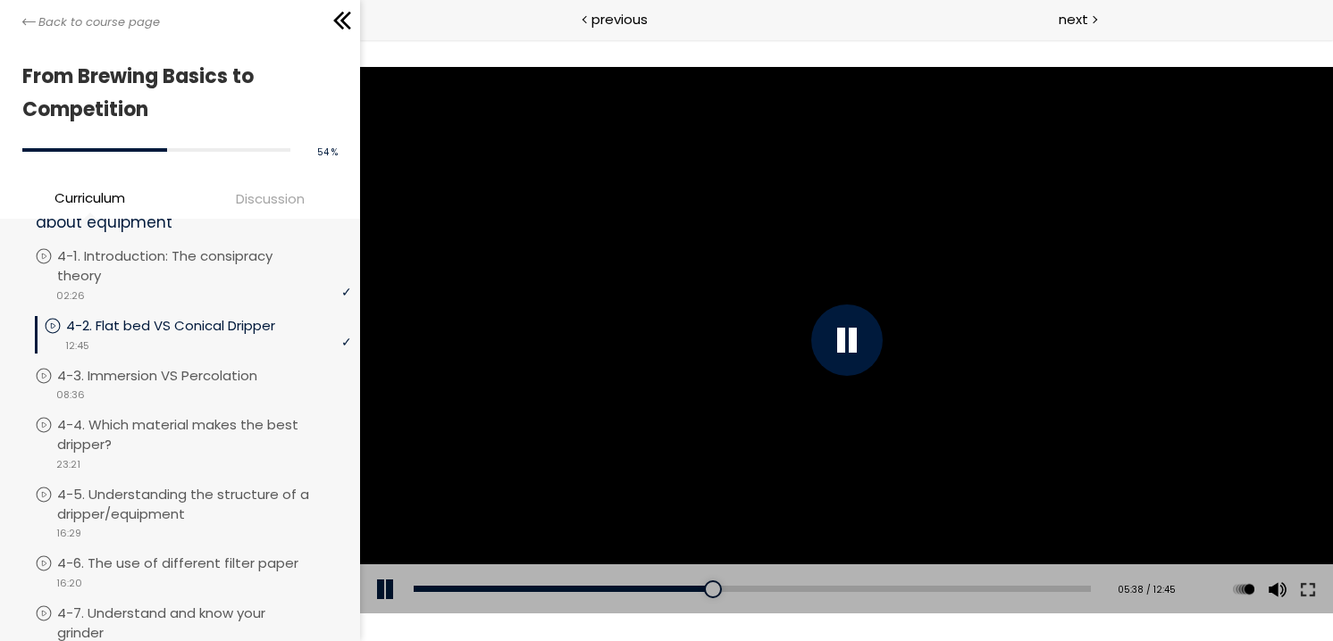
click at [838, 340] on div at bounding box center [845, 340] width 71 height 71
click at [1291, 161] on div at bounding box center [845, 341] width 973 height 548
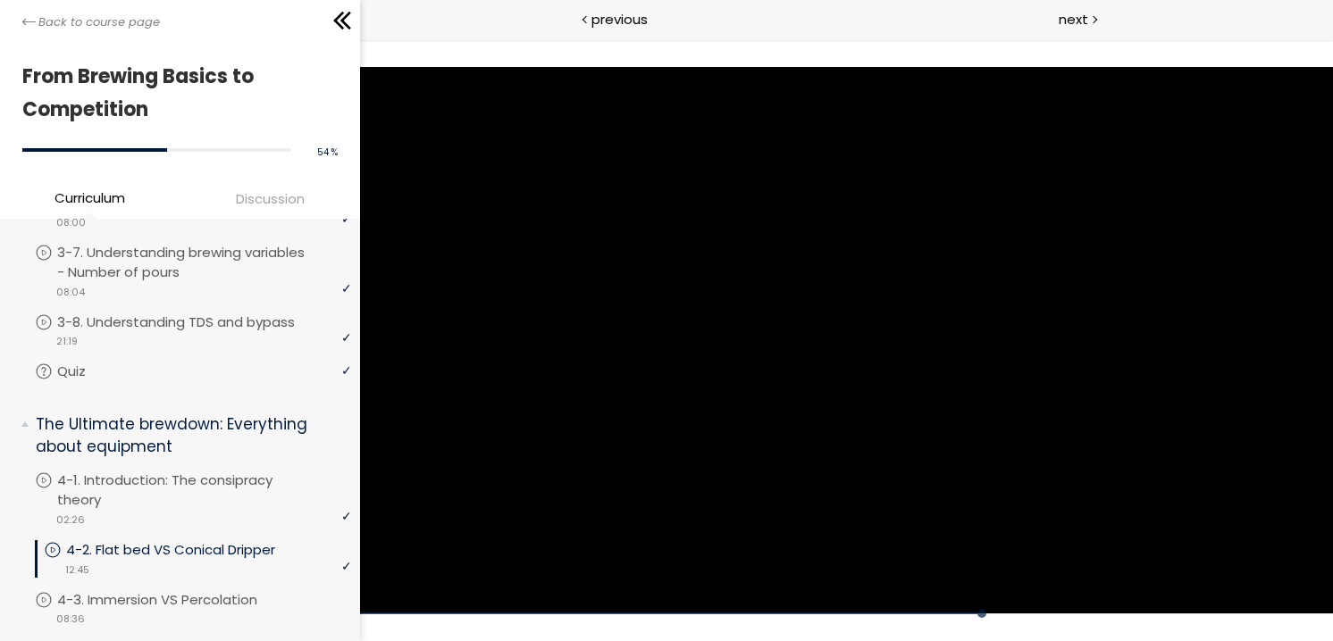
scroll to position [1020, 0]
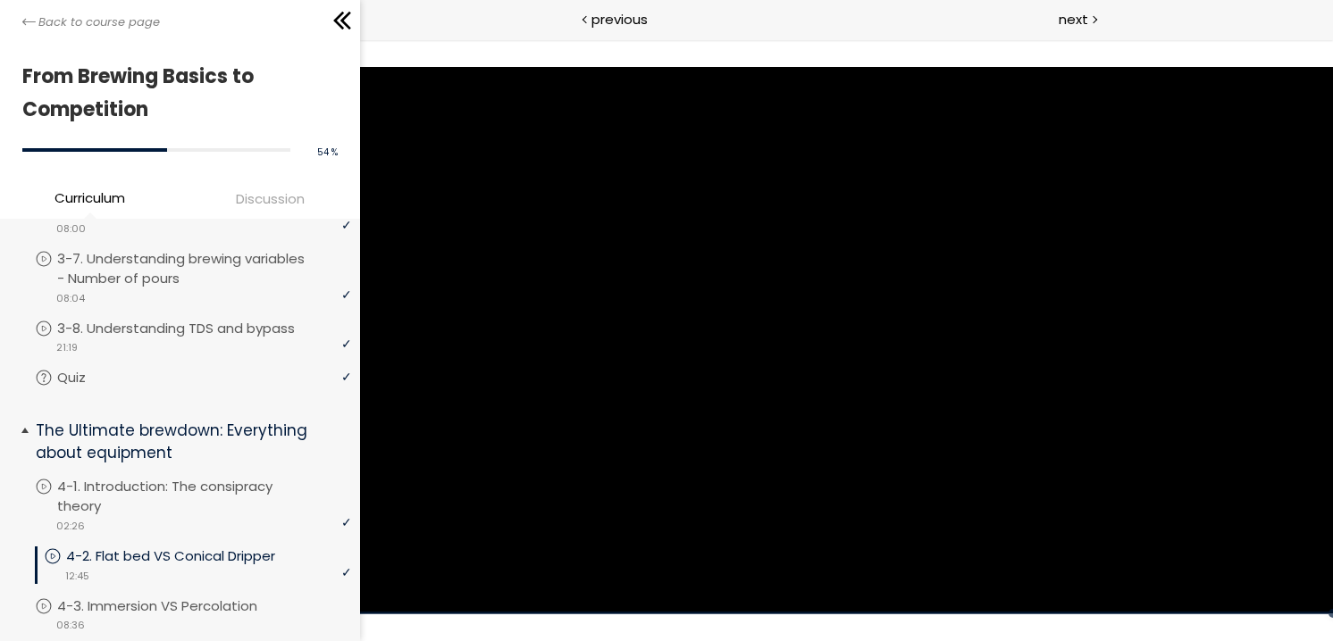
click at [151, 579] on li "You have to complete unit (4-2. Flat bed VS Conical Dripper) in order to contin…" at bounding box center [193, 572] width 316 height 50
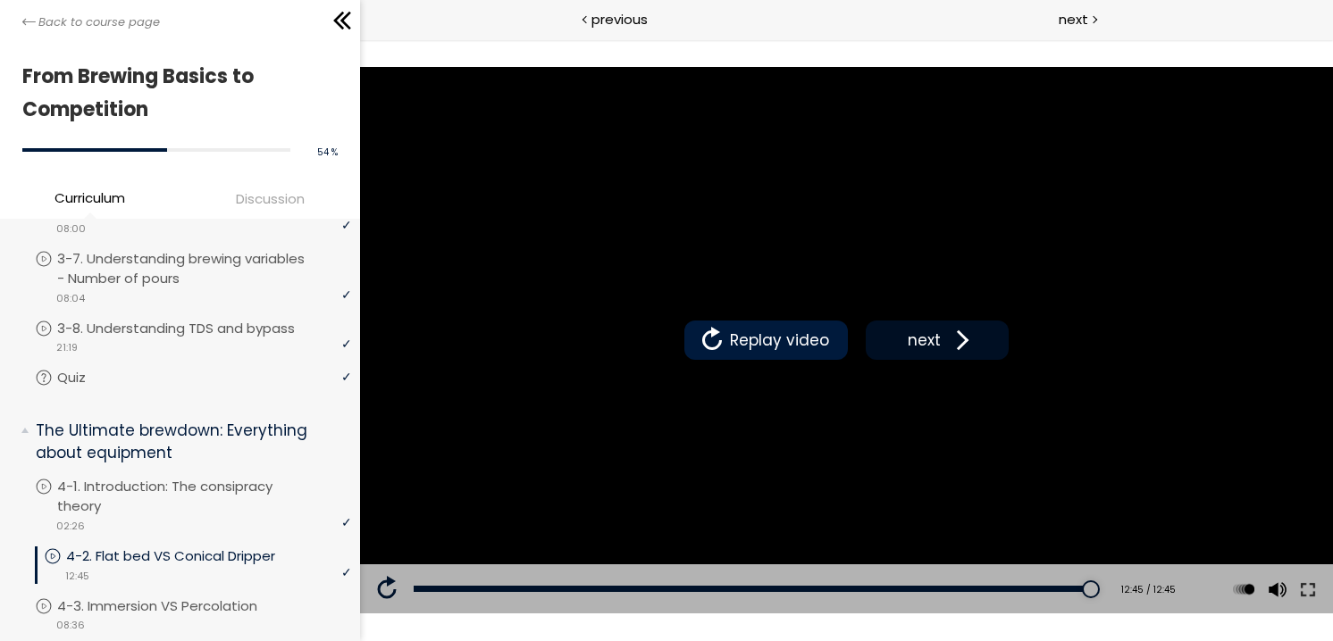
click at [889, 327] on button "next" at bounding box center [936, 340] width 143 height 39
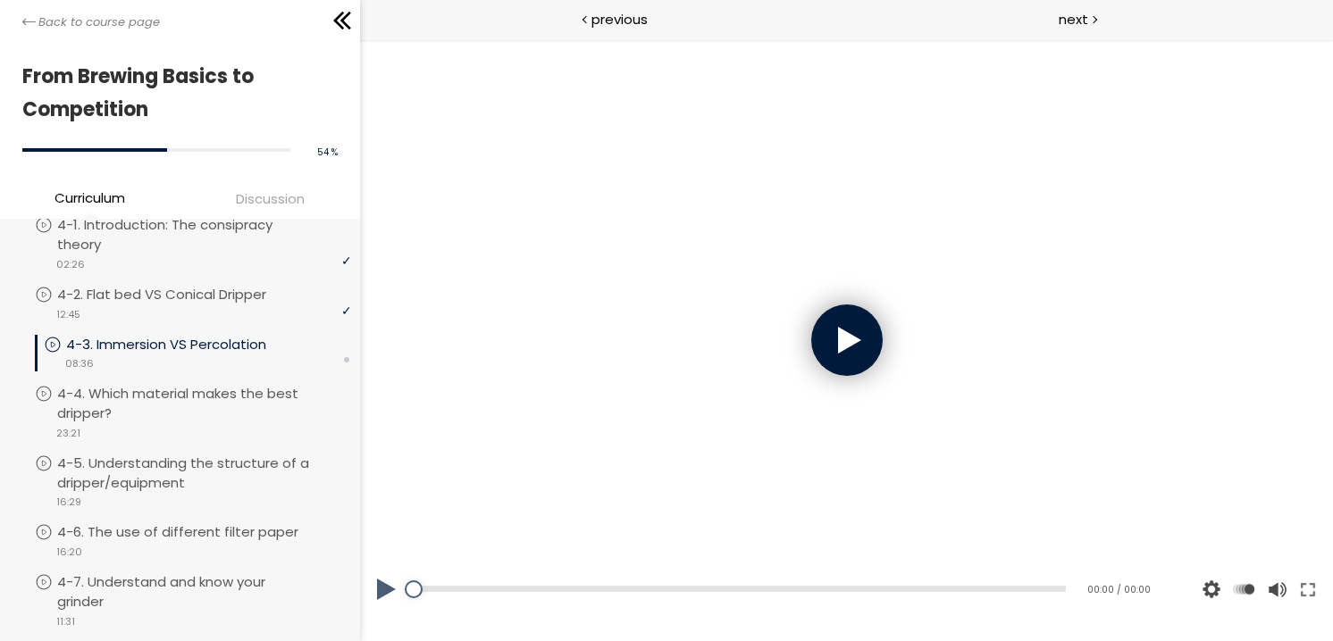
scroll to position [1288, 0]
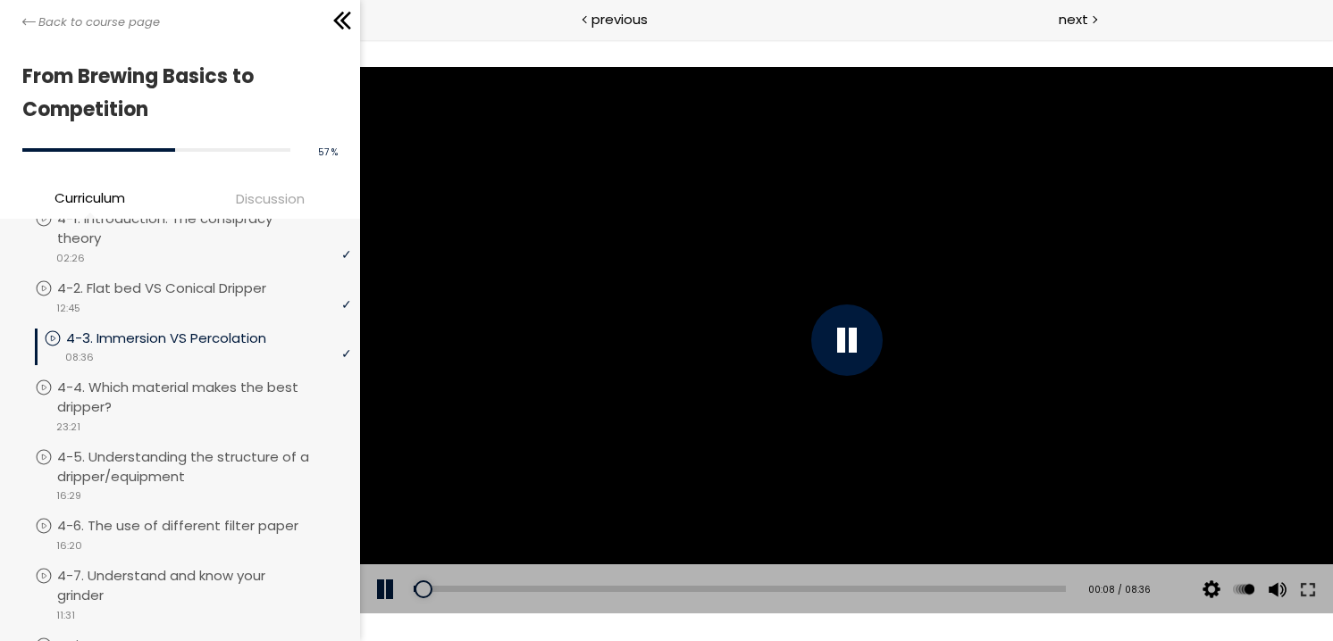
click at [842, 339] on div at bounding box center [845, 340] width 71 height 71
